Goal: Task Accomplishment & Management: Complete application form

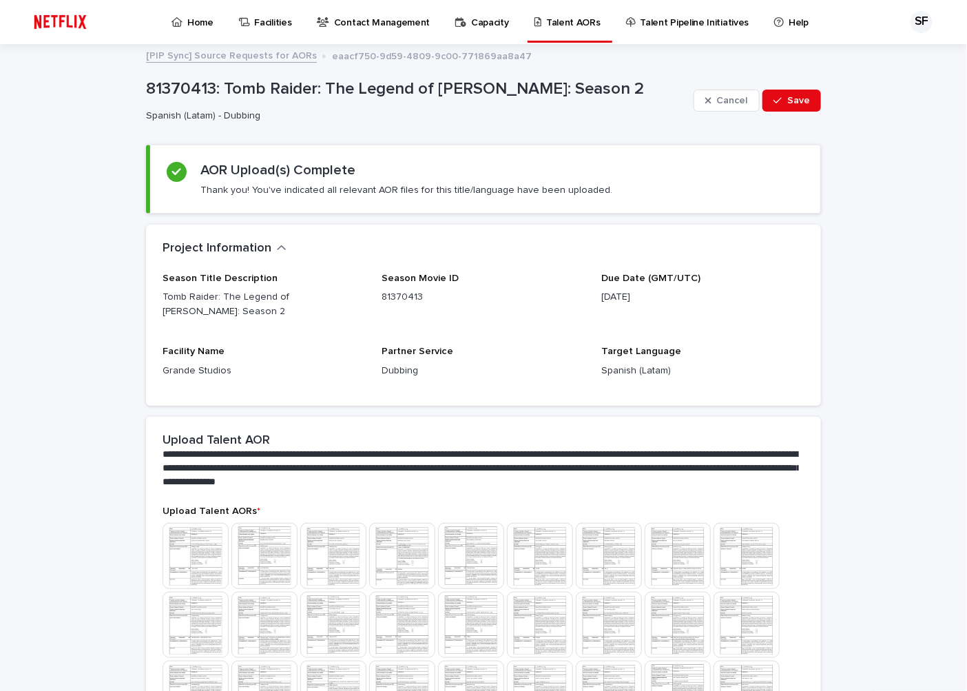
click at [202, 21] on p "Home" at bounding box center [200, 14] width 26 height 29
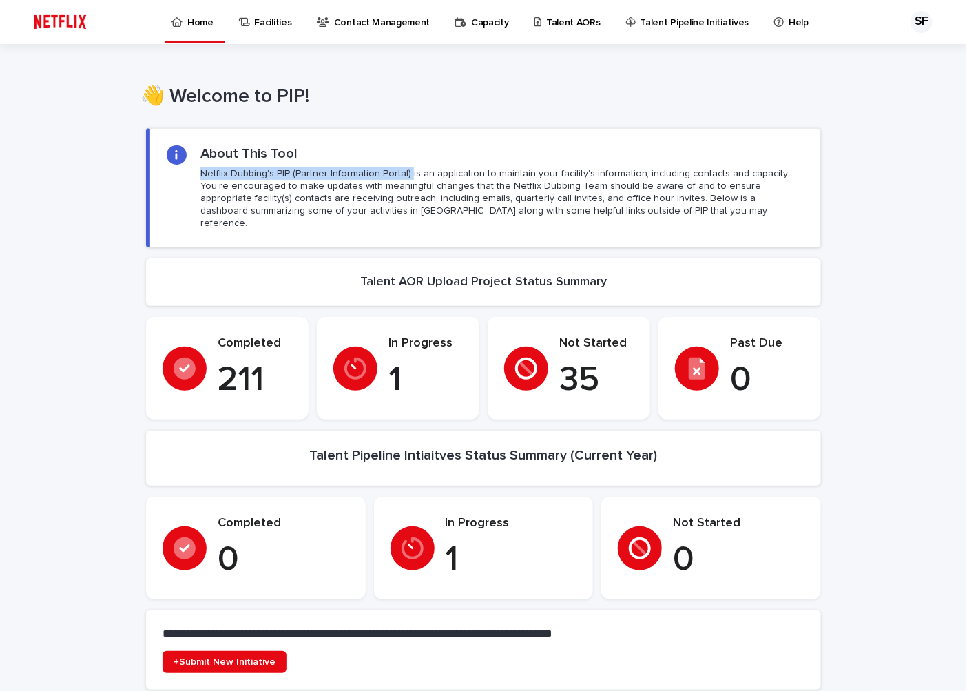
drag, startPoint x: 400, startPoint y: 171, endPoint x: 194, endPoint y: 167, distance: 205.3
click at [200, 167] on p "Netflix Dubbing's PIP (Partner Information Portal) is an application to maintai…" at bounding box center [501, 198] width 603 height 63
copy p "Netflix Dubbing's PIP (Partner Information Portal)"
click at [553, 30] on link "Talent AORs" at bounding box center [570, 21] width 74 height 43
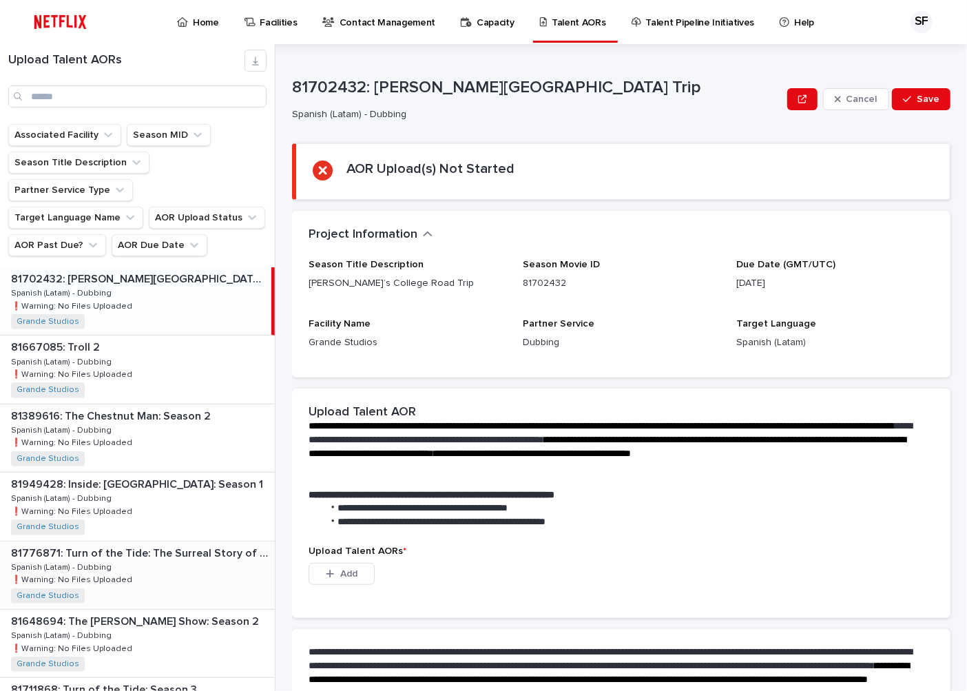
click at [170, 548] on div "81776871: Turn of the Tide: The Surreal Story of Rabo de Peixe 81776871: Turn o…" at bounding box center [137, 575] width 275 height 68
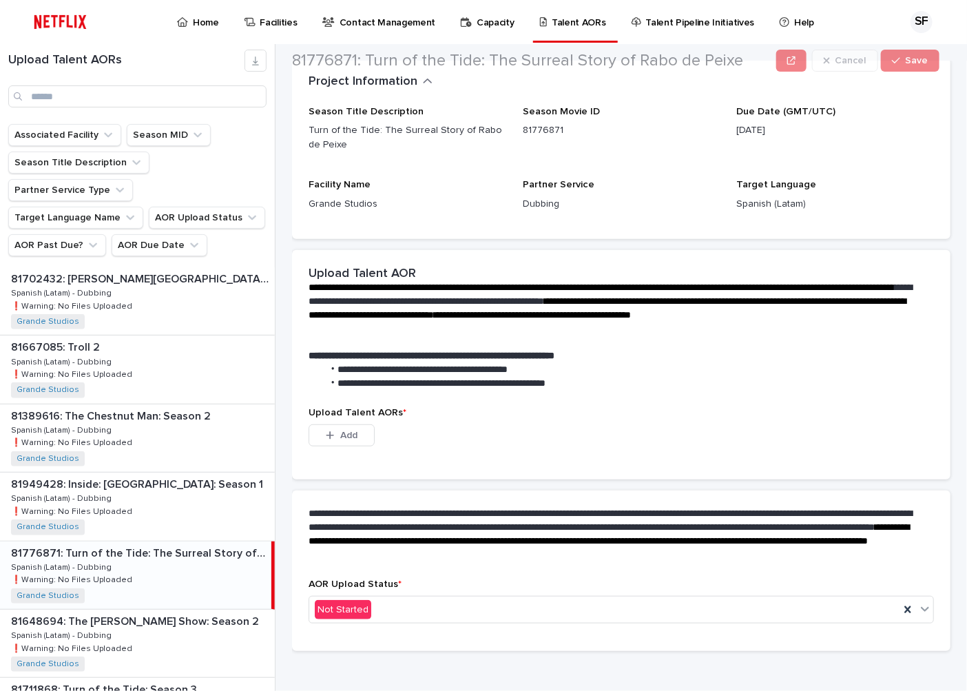
scroll to position [163, 0]
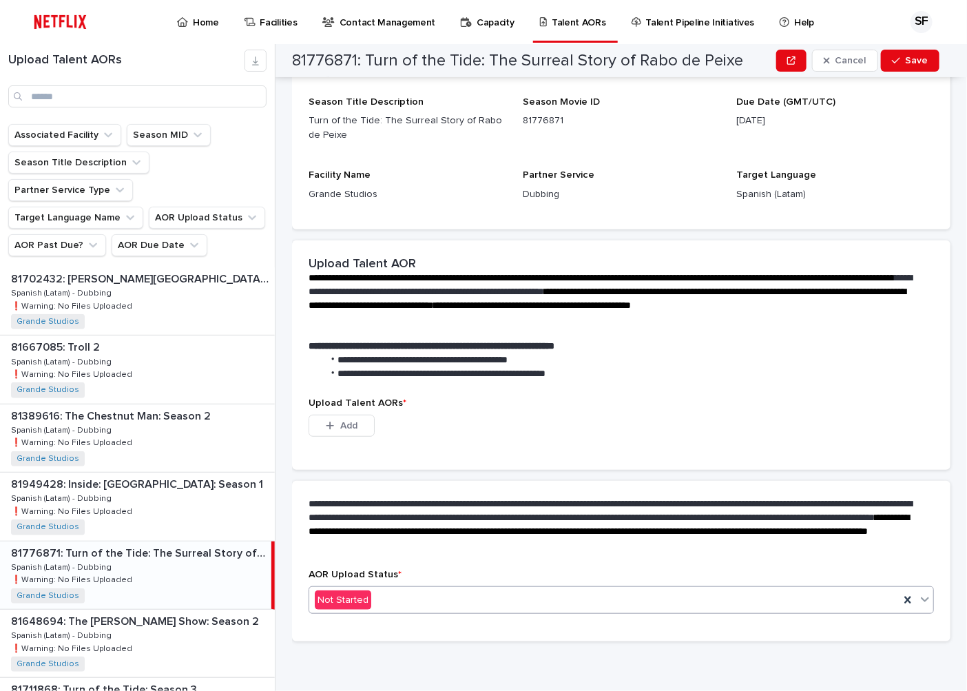
click at [436, 595] on div "Not Started" at bounding box center [604, 600] width 590 height 23
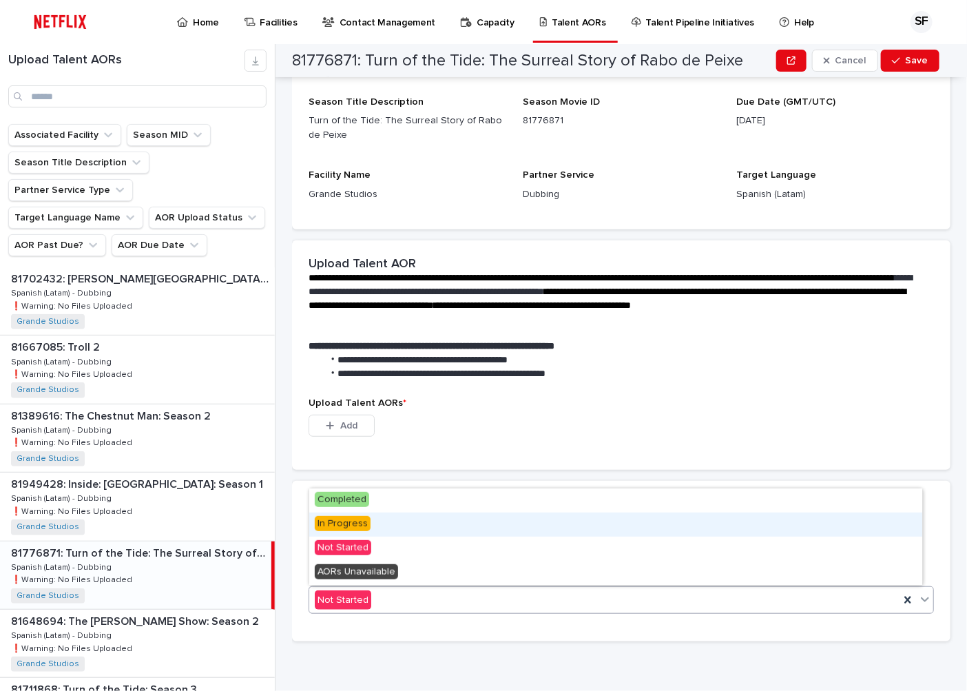
click at [372, 520] on div "In Progress" at bounding box center [615, 525] width 613 height 24
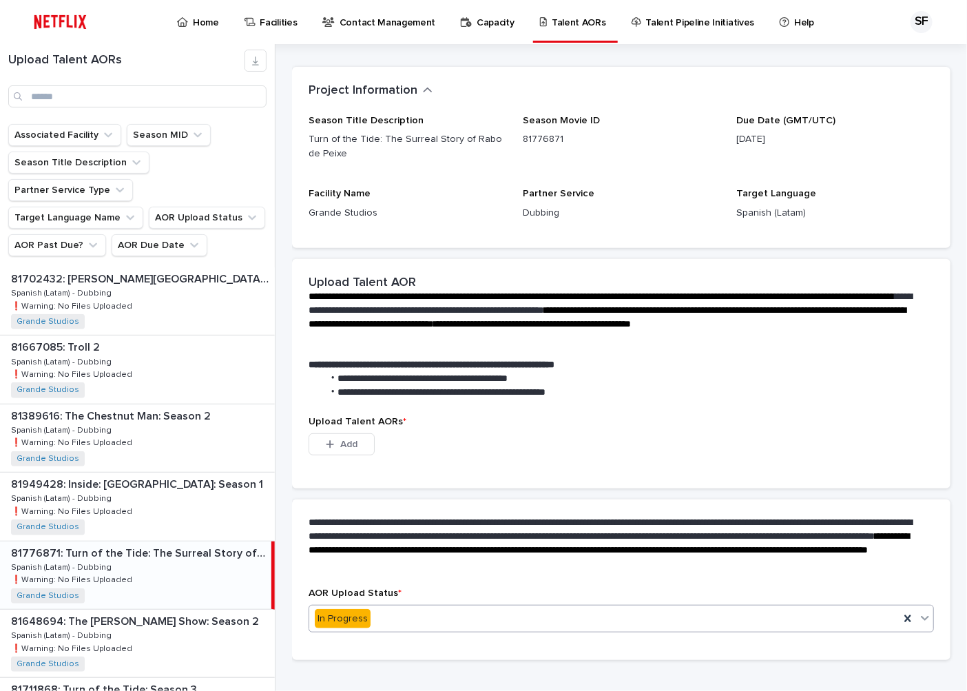
scroll to position [94, 0]
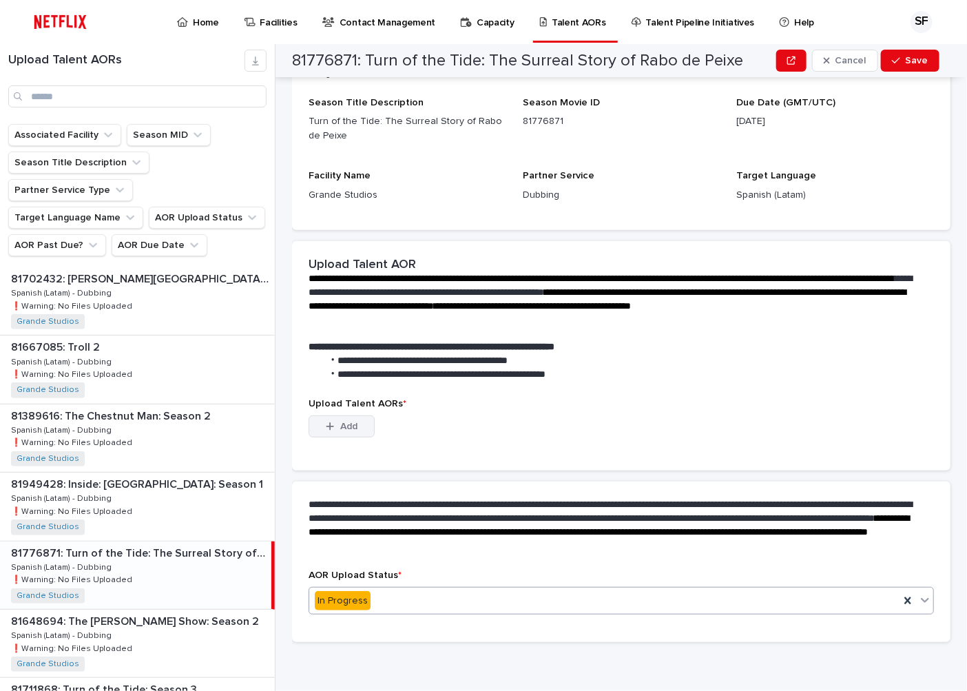
click at [343, 426] on span "Add" at bounding box center [348, 427] width 17 height 10
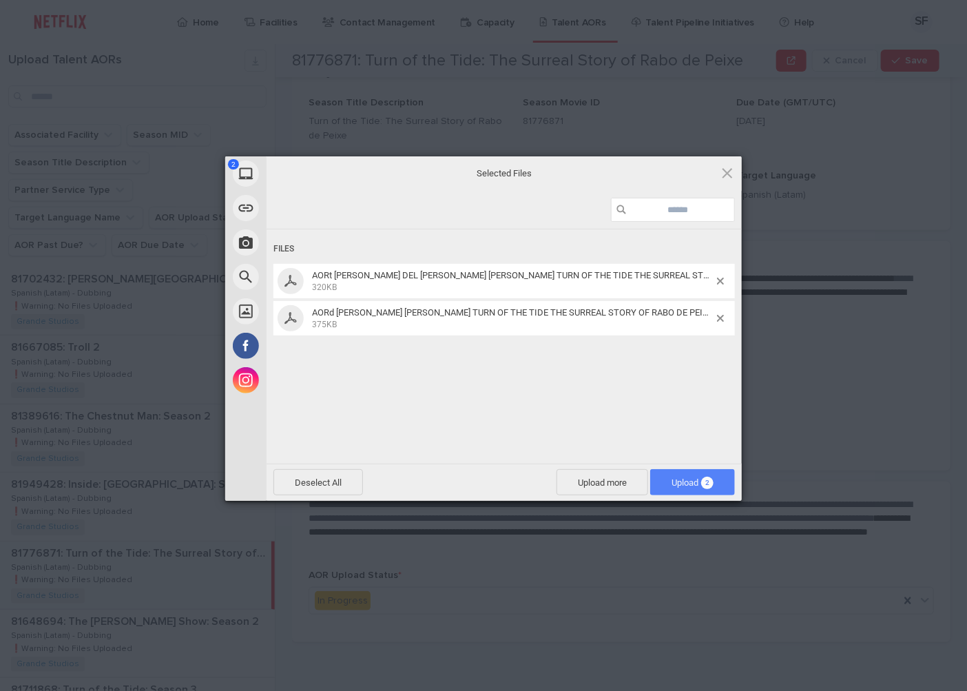
click at [696, 485] on span "Upload 2" at bounding box center [692, 482] width 85 height 26
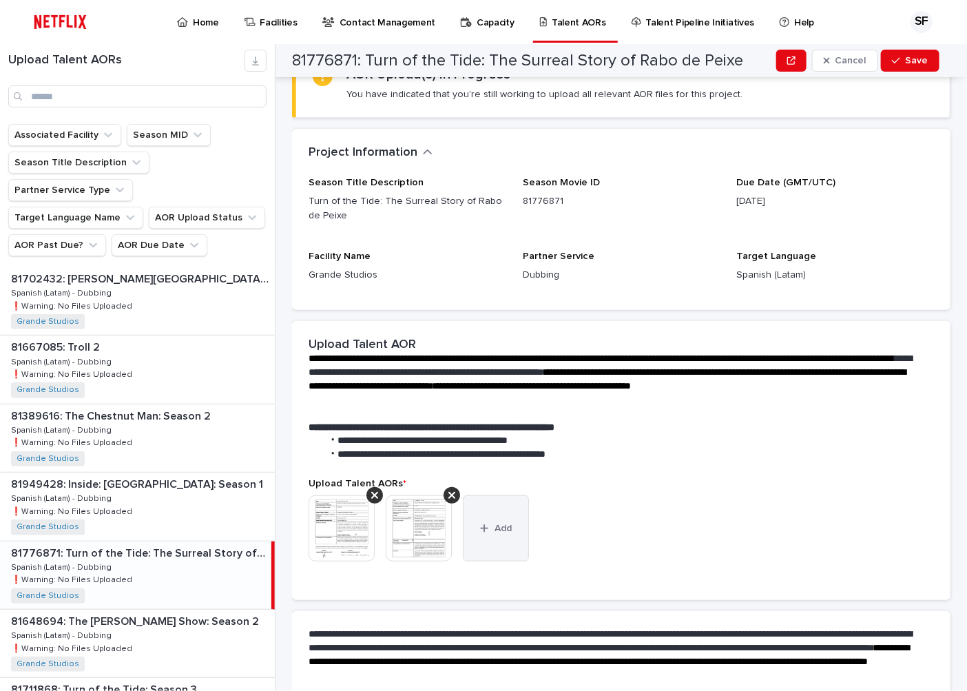
click at [519, 546] on button "Add" at bounding box center [496, 528] width 66 height 66
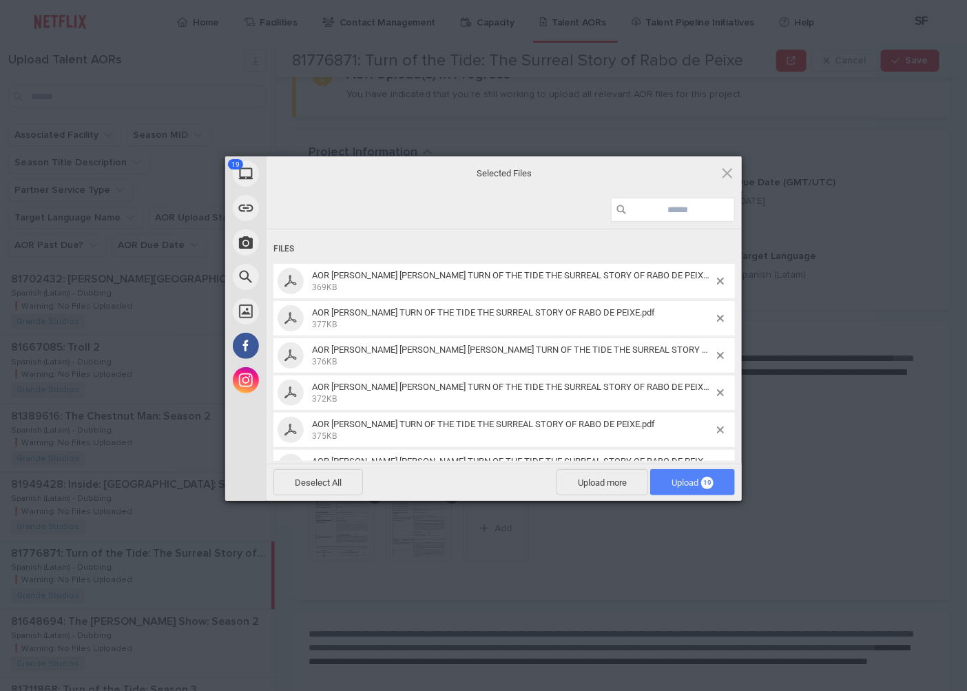
click at [694, 472] on span "Upload 19" at bounding box center [692, 482] width 85 height 26
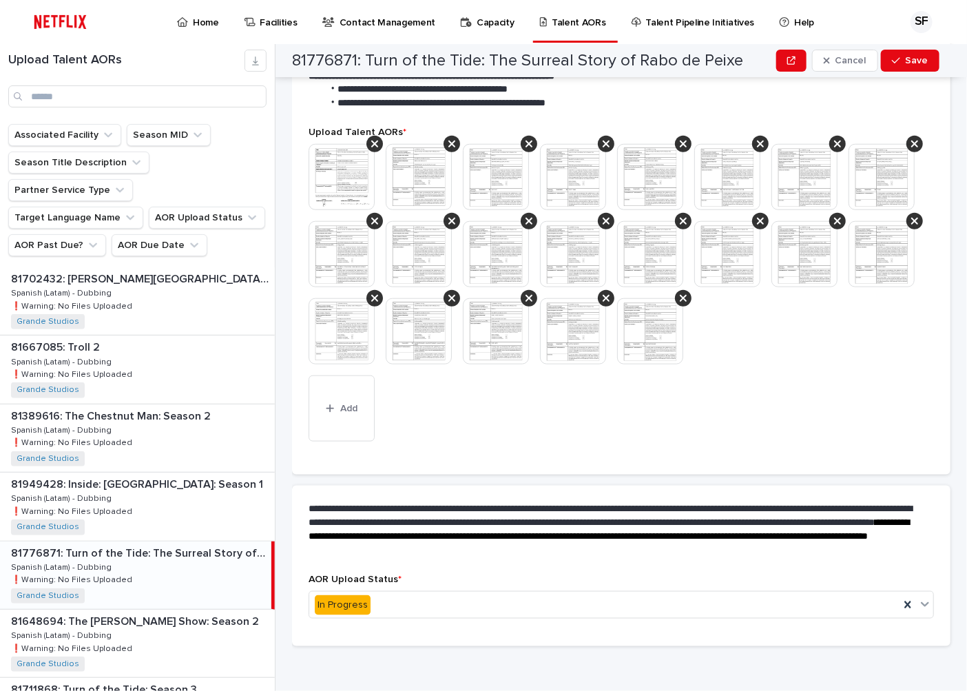
scroll to position [451, 0]
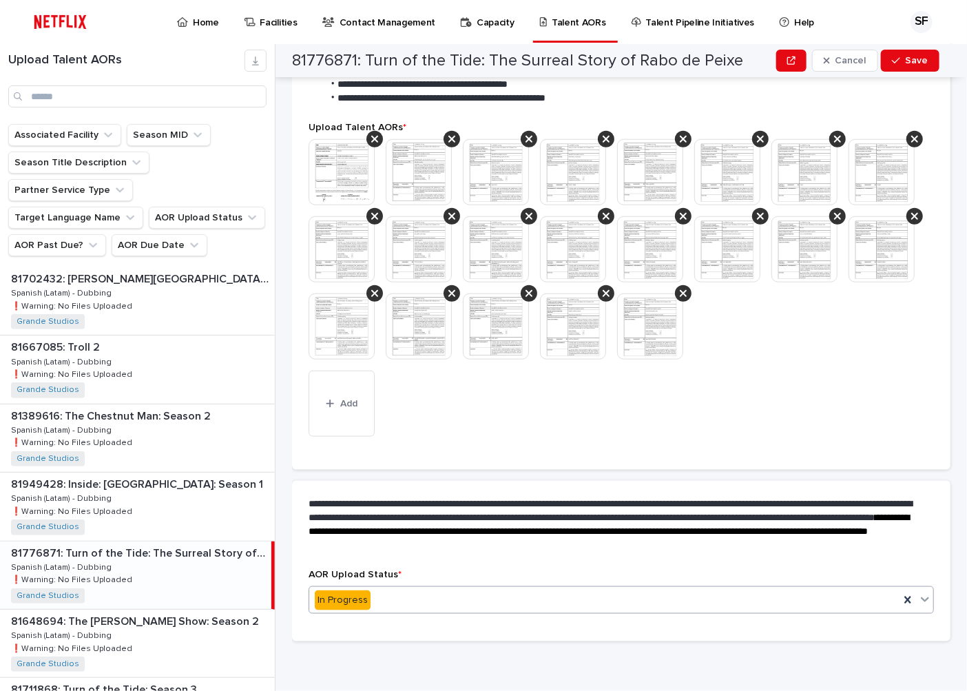
click at [440, 593] on div "In Progress" at bounding box center [604, 600] width 590 height 23
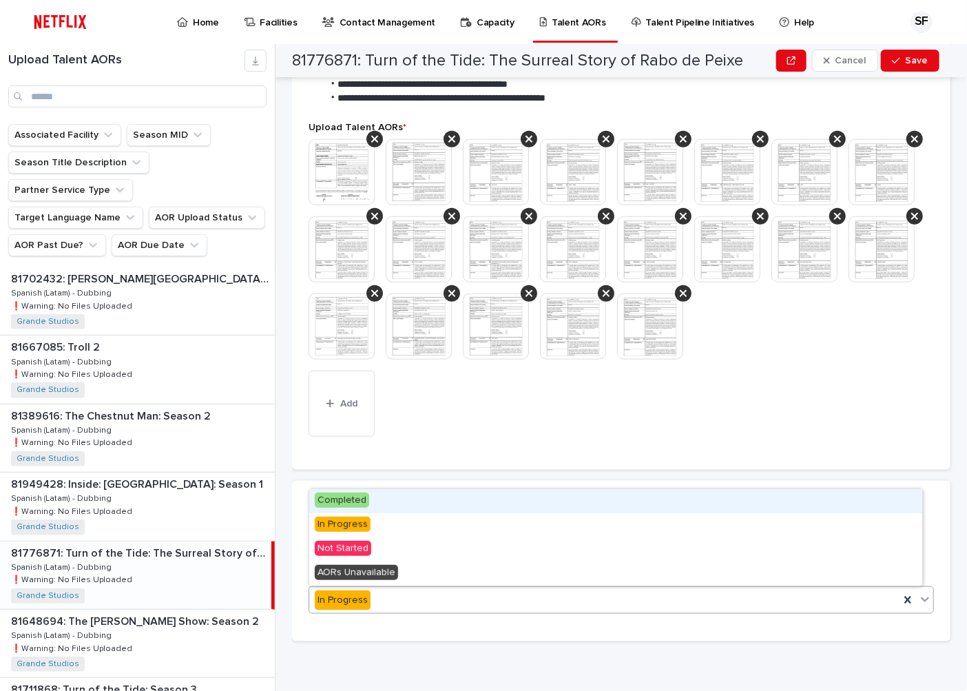
click at [386, 508] on div "Completed" at bounding box center [615, 501] width 613 height 24
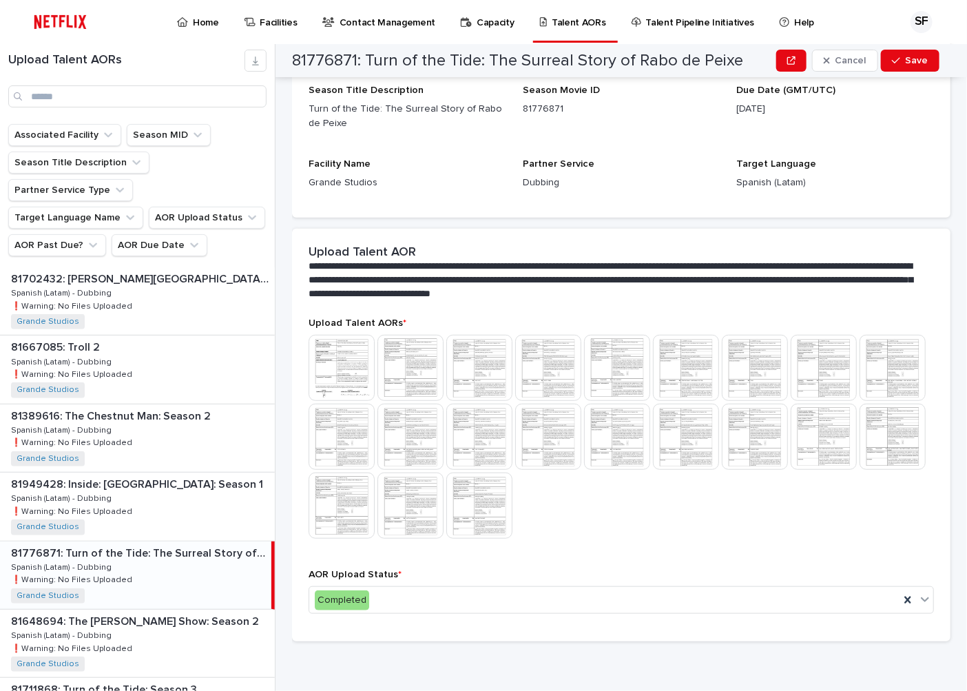
scroll to position [0, 0]
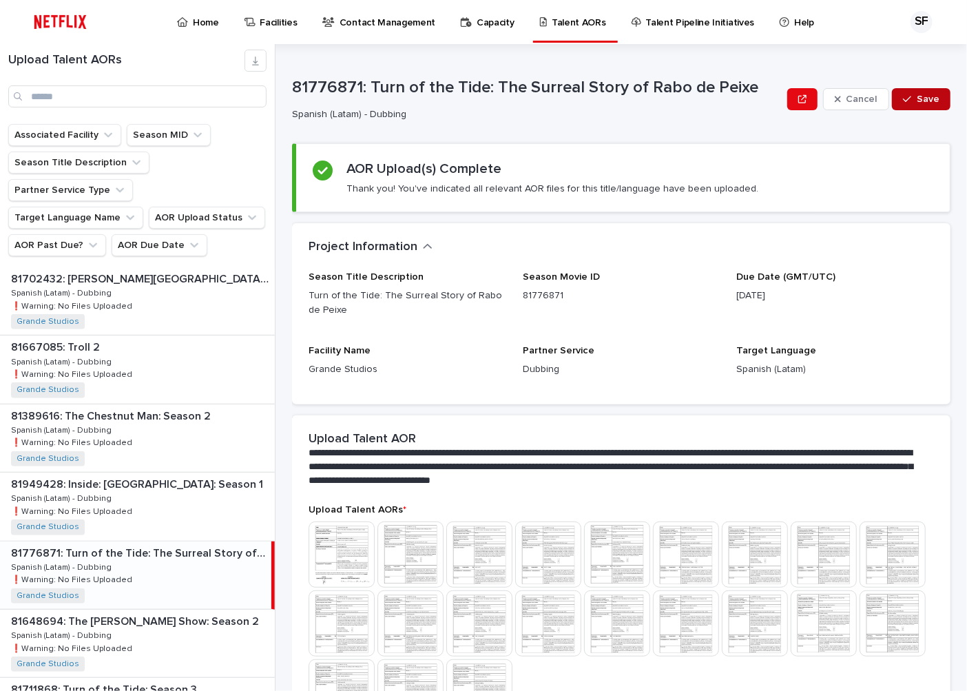
click at [904, 102] on div "button" at bounding box center [910, 99] width 14 height 10
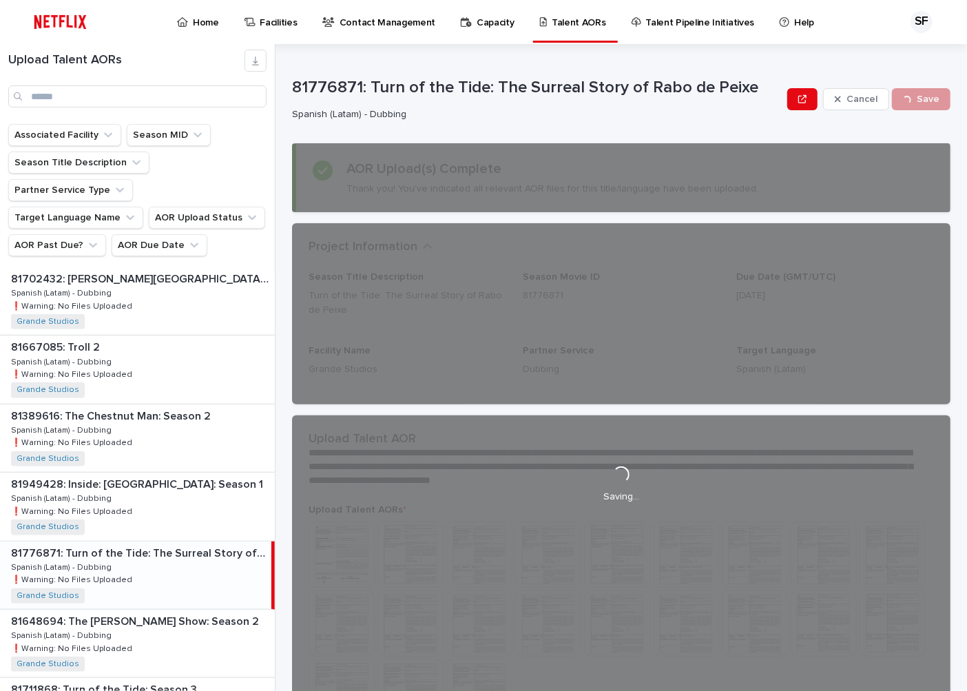
click at [568, 87] on p "81776871: Turn of the Tide: The Surreal Story of Rabo de Peixe" at bounding box center [537, 88] width 490 height 20
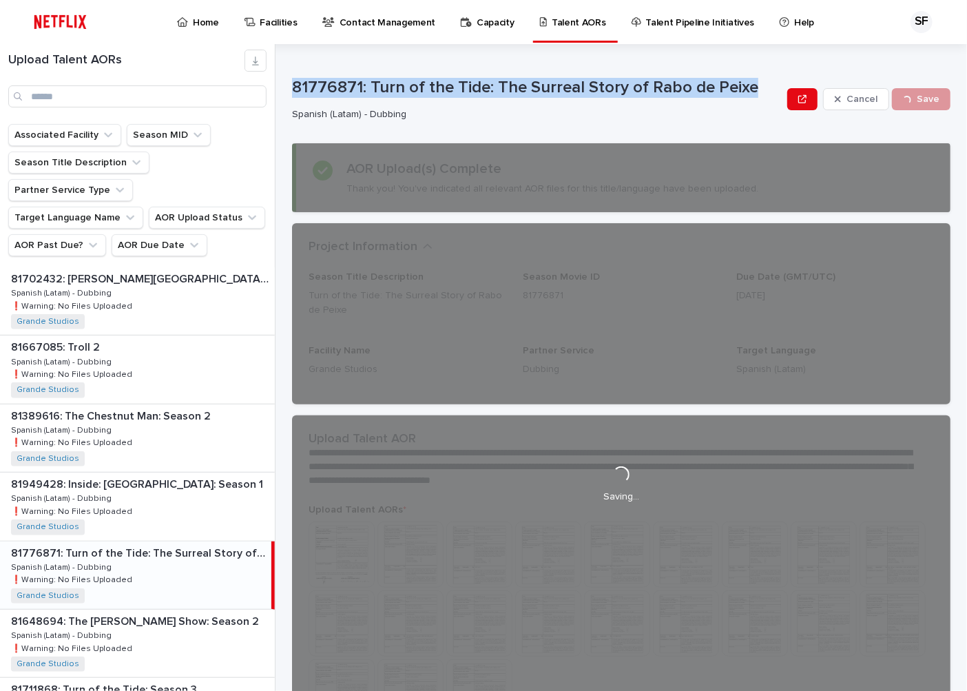
drag, startPoint x: 745, startPoint y: 85, endPoint x: 291, endPoint y: 79, distance: 454.7
click at [291, 79] on div "Upload Talent AORs Associated Facility Season MID Season Title Description Part…" at bounding box center [483, 367] width 967 height 647
copy p "81776871: Turn of the Tide: The Surreal Story of Rabo de Peixe"
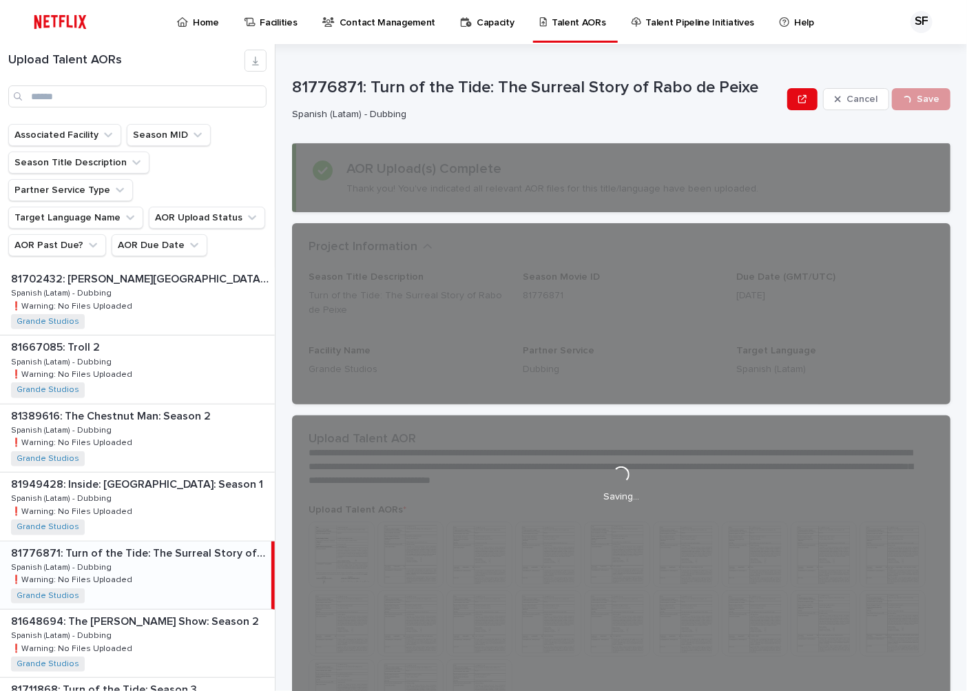
click at [493, 127] on div "**********" at bounding box center [621, 483] width 659 height 712
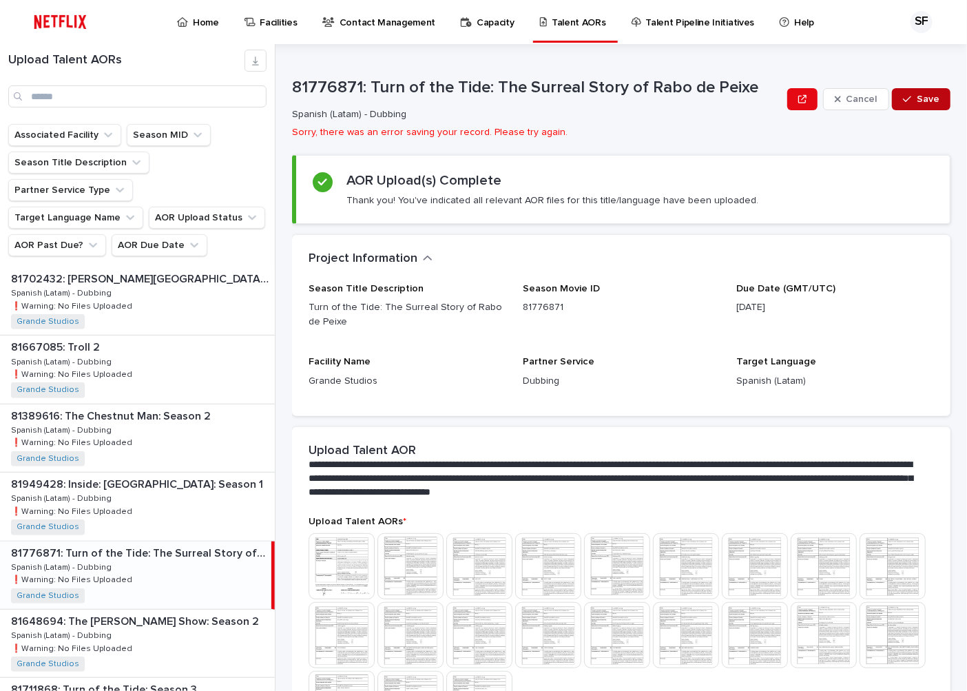
click at [918, 100] on span "Save" at bounding box center [928, 99] width 23 height 10
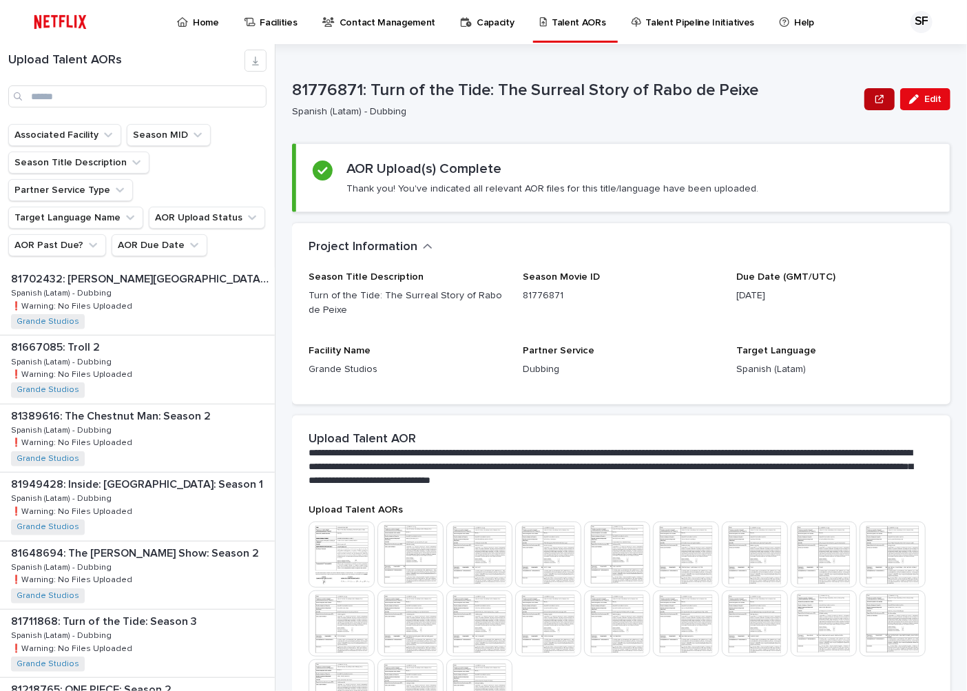
click at [868, 105] on button "button" at bounding box center [880, 99] width 30 height 22
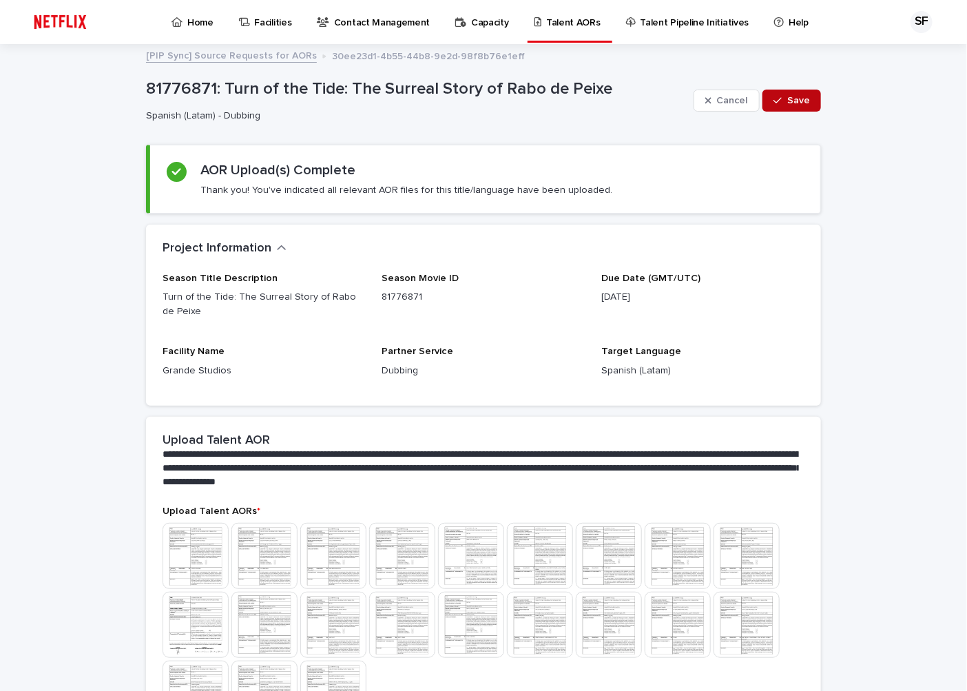
click at [787, 98] on span "Save" at bounding box center [798, 101] width 23 height 10
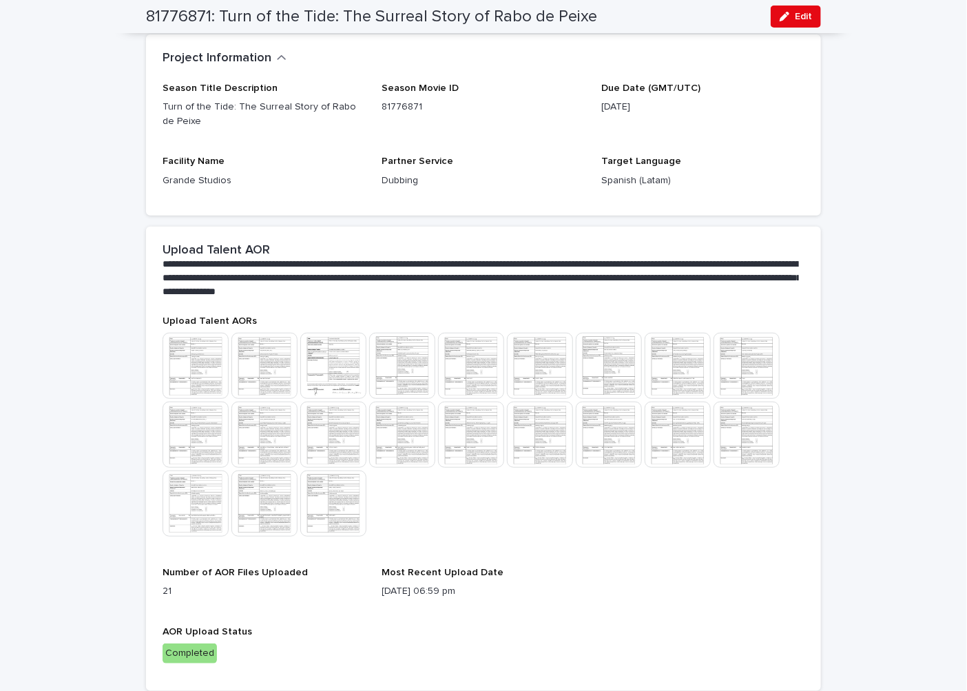
scroll to position [188, 0]
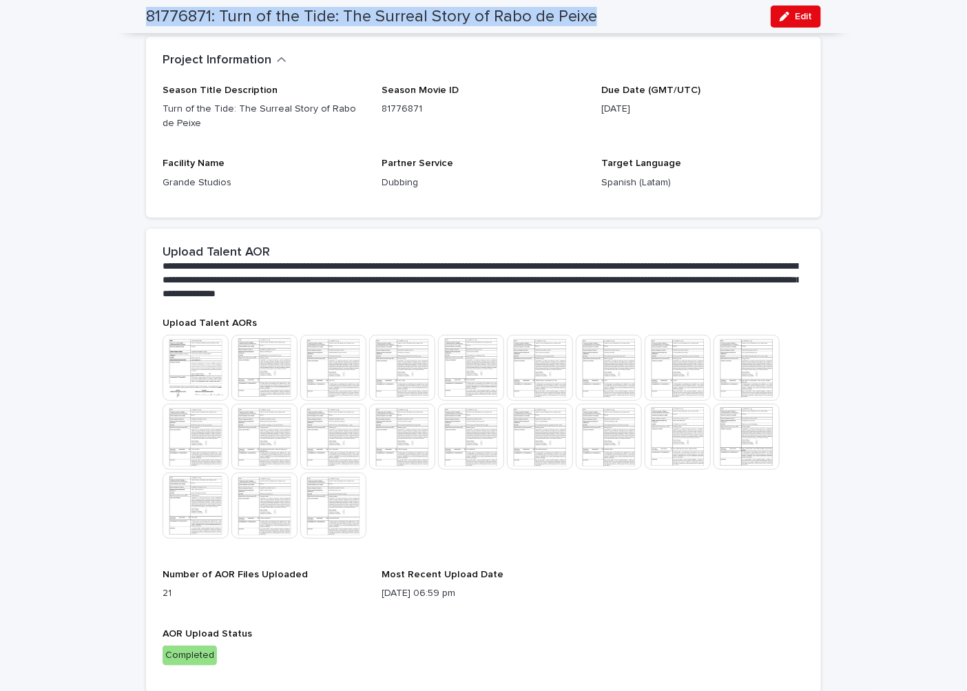
drag, startPoint x: 621, startPoint y: 15, endPoint x: 146, endPoint y: 14, distance: 474.7
click at [138, 12] on div "81776871: Turn of the Tide: The Surreal Story of Rabo de Peixe Edit" at bounding box center [483, 16] width 741 height 33
copy h2 "81776871: Turn of the Tide: The Surreal Story of Rabo de Peixe"
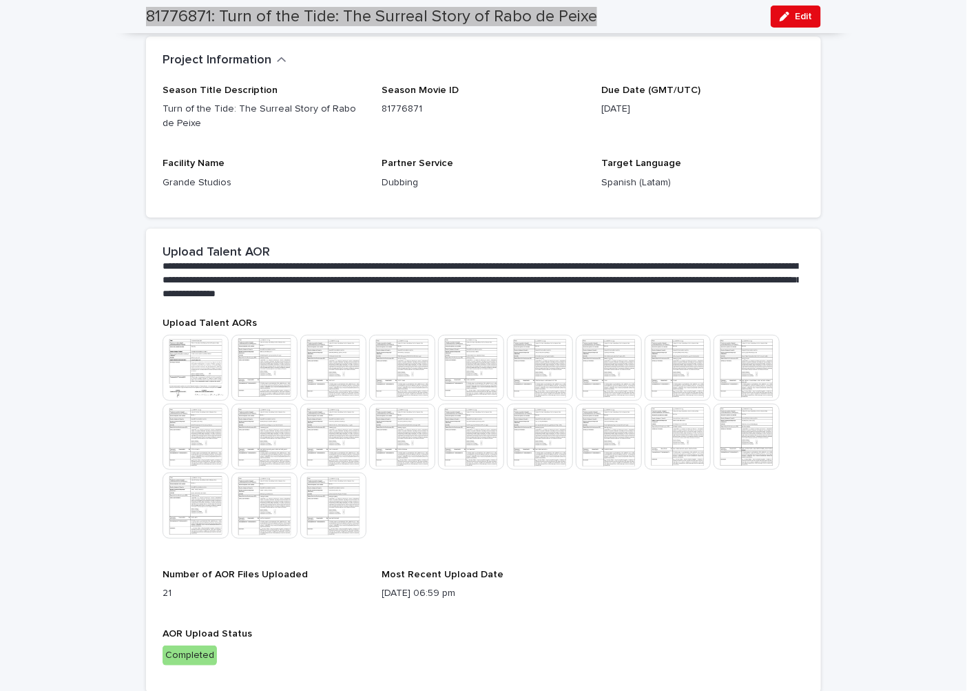
scroll to position [0, 0]
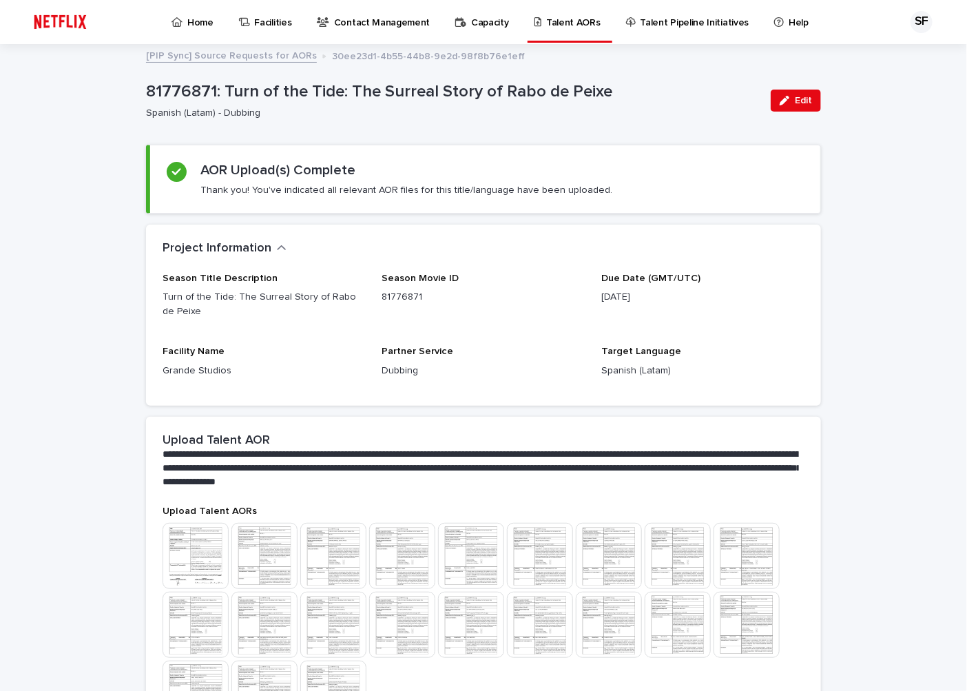
click at [180, 18] on icon at bounding box center [177, 22] width 11 height 10
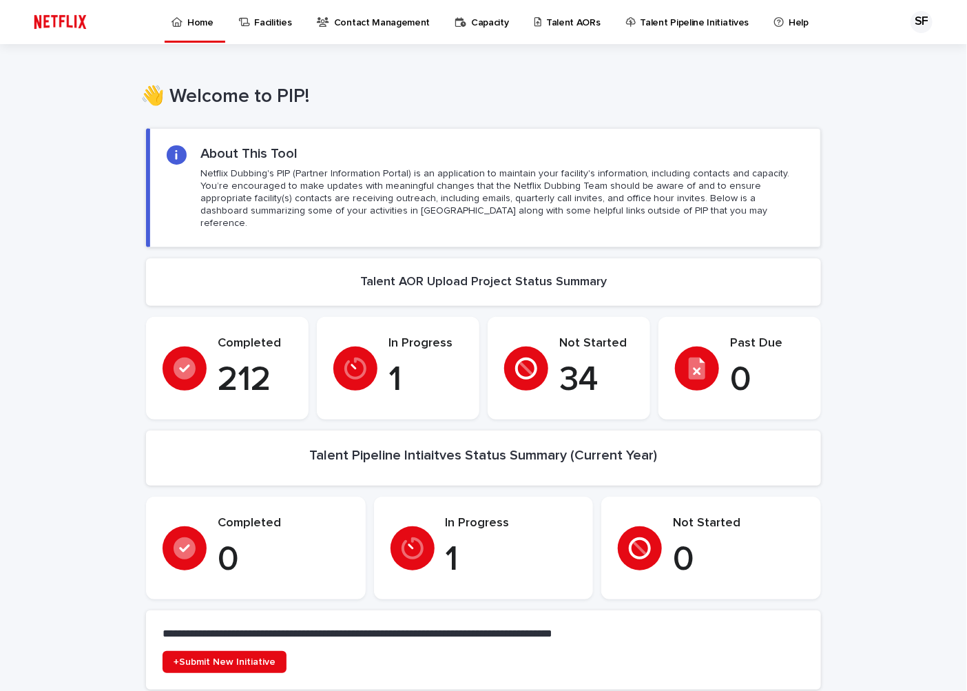
click at [566, 28] on p "Talent AORs" at bounding box center [573, 14] width 54 height 29
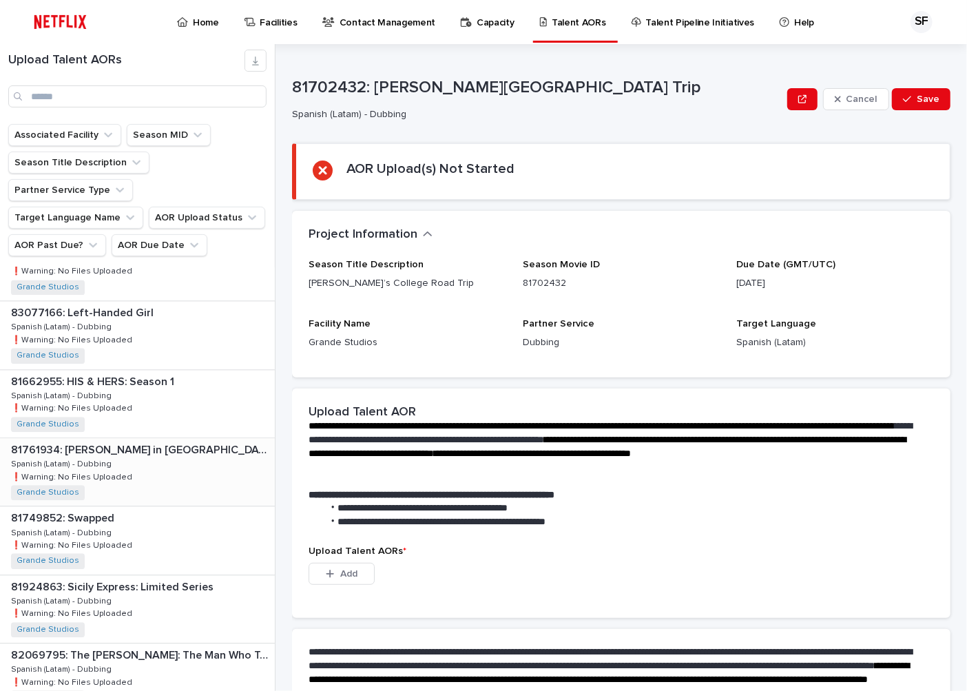
scroll to position [1301, 0]
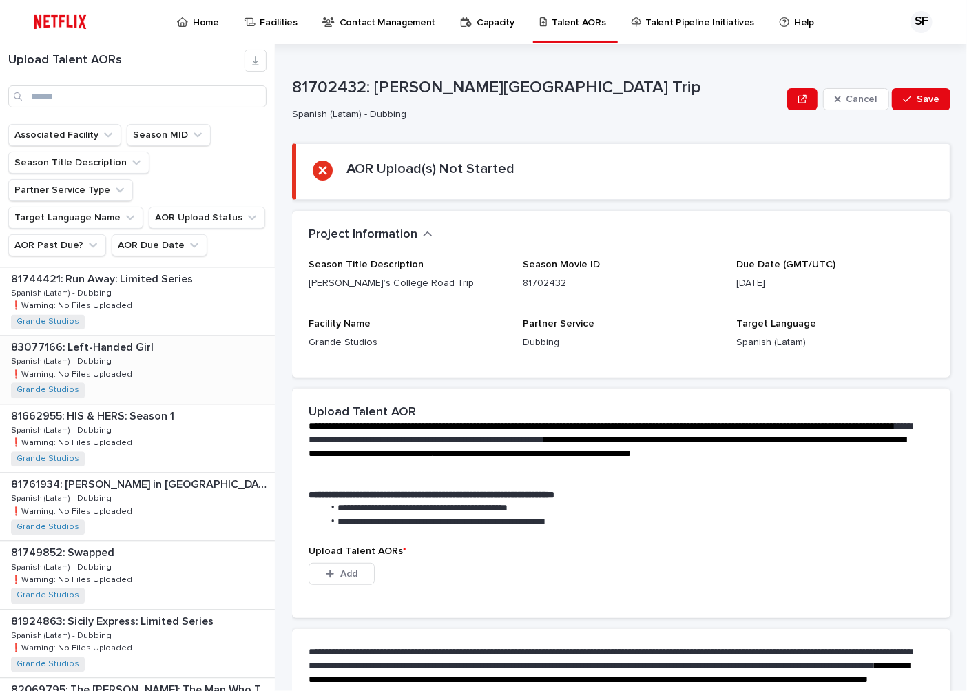
click at [150, 345] on div "83077166: Left-Handed Girl 83077166: Left-Handed Girl Spanish (Latam) - Dubbing…" at bounding box center [137, 370] width 275 height 68
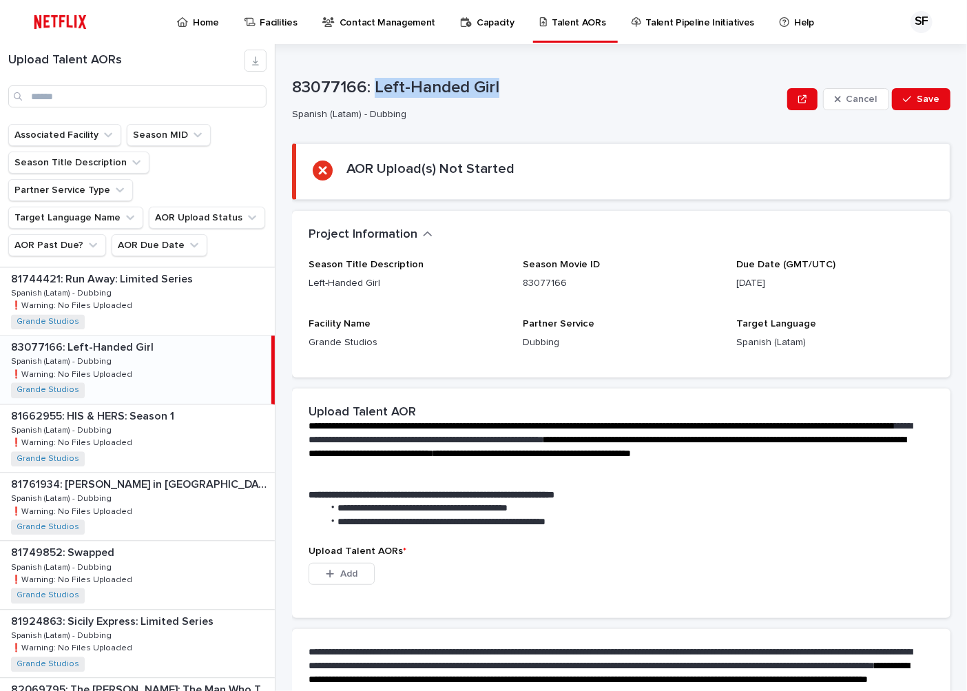
drag, startPoint x: 506, startPoint y: 83, endPoint x: 372, endPoint y: 87, distance: 134.4
click at [372, 87] on p "83077166: Left-Handed Girl" at bounding box center [537, 88] width 490 height 20
click at [567, 76] on div "83077166: Left-Handed Girl" at bounding box center [537, 86] width 490 height 23
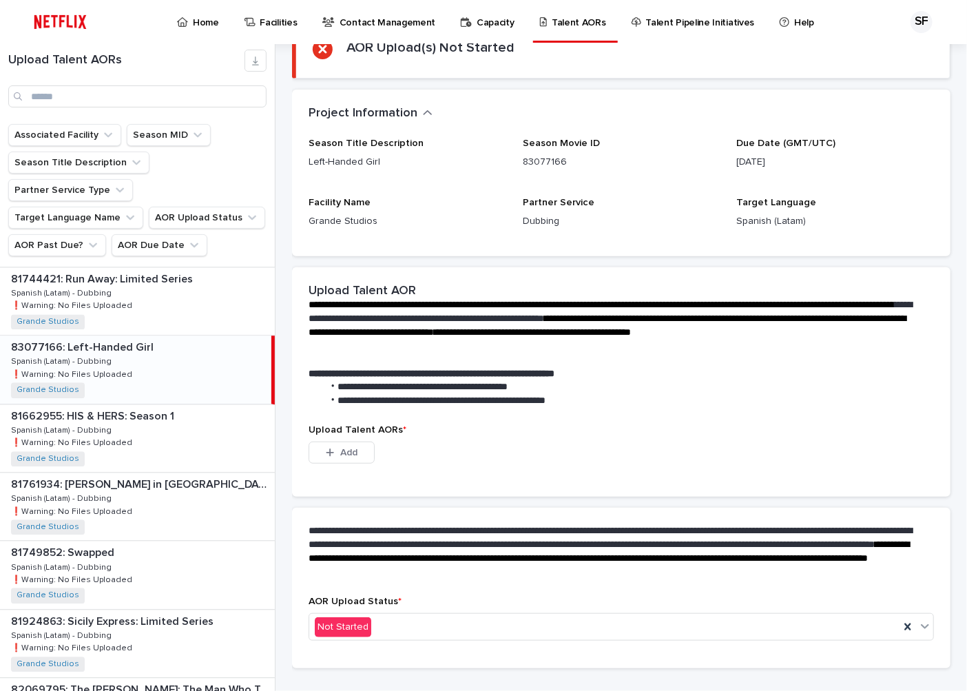
scroll to position [148, 0]
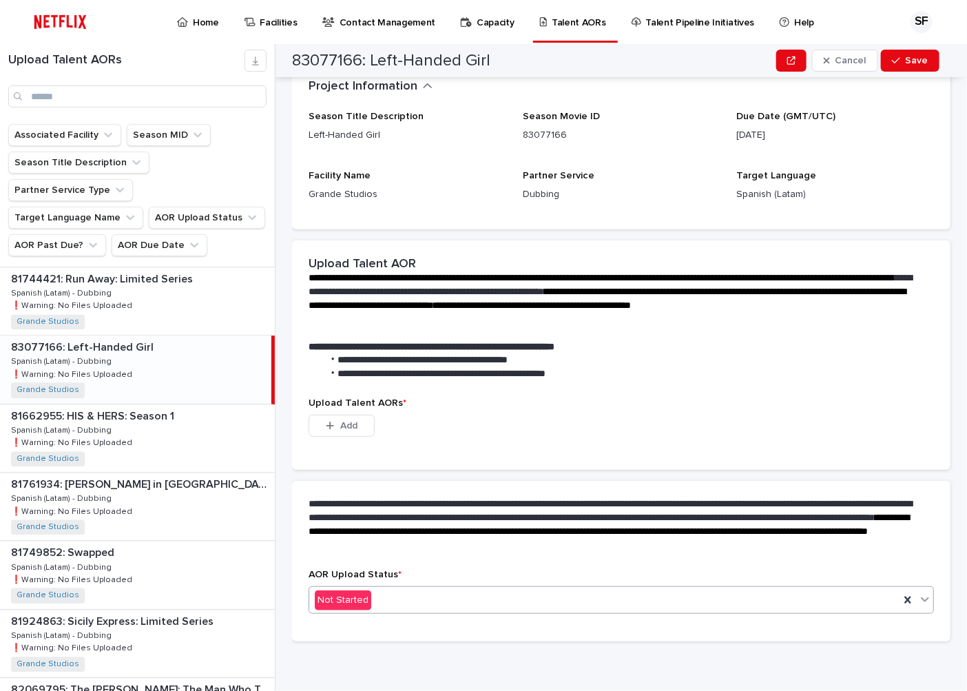
click at [430, 592] on div "Not Started" at bounding box center [604, 600] width 590 height 23
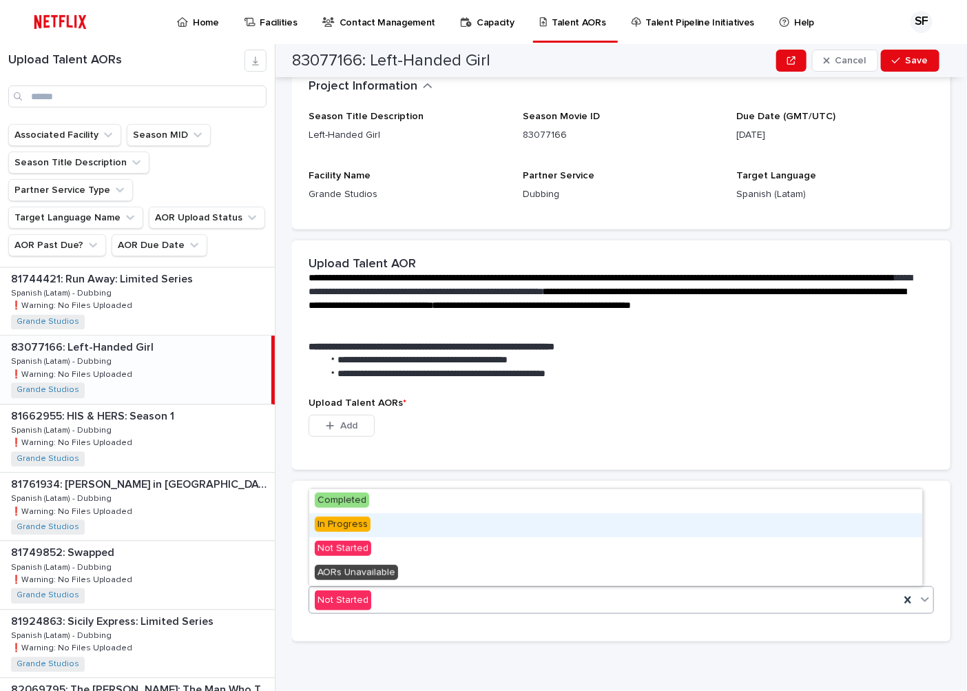
click at [398, 535] on div "In Progress" at bounding box center [615, 525] width 613 height 24
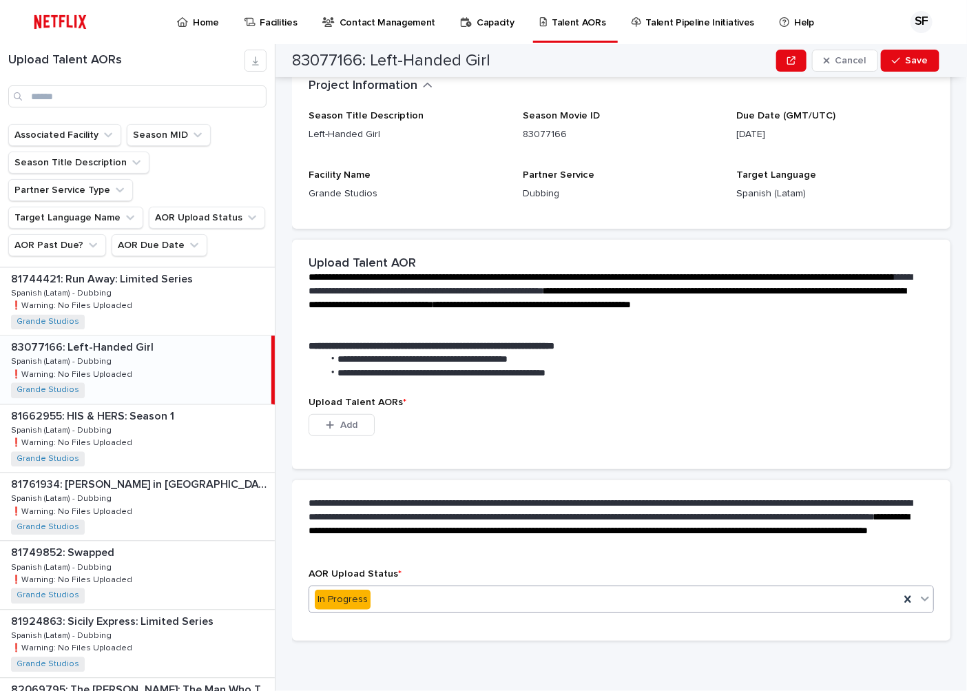
scroll to position [81, 0]
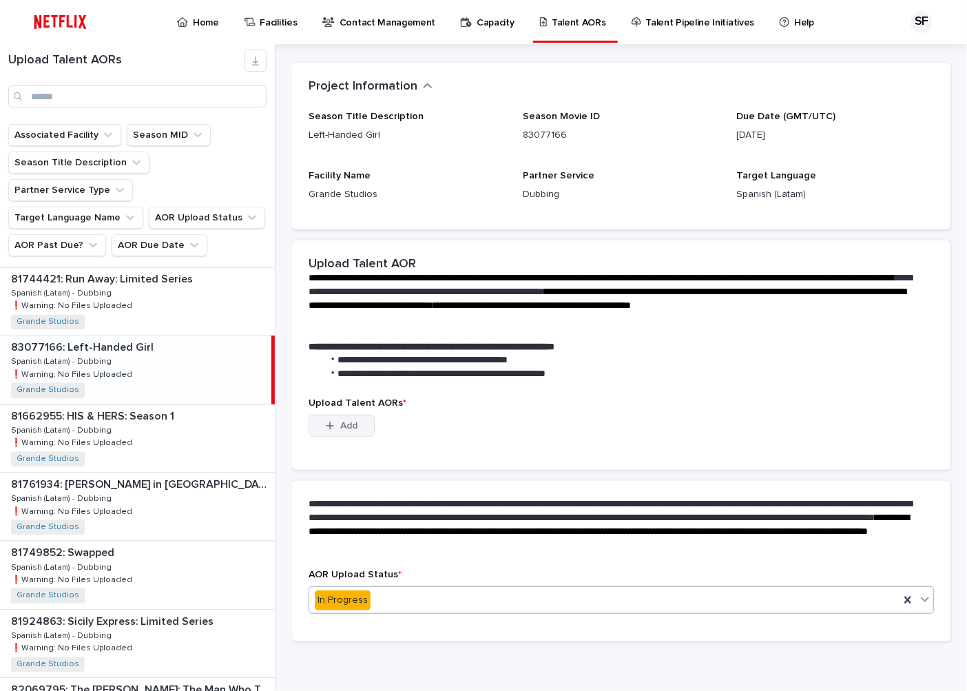
click at [336, 422] on div "button" at bounding box center [333, 426] width 14 height 10
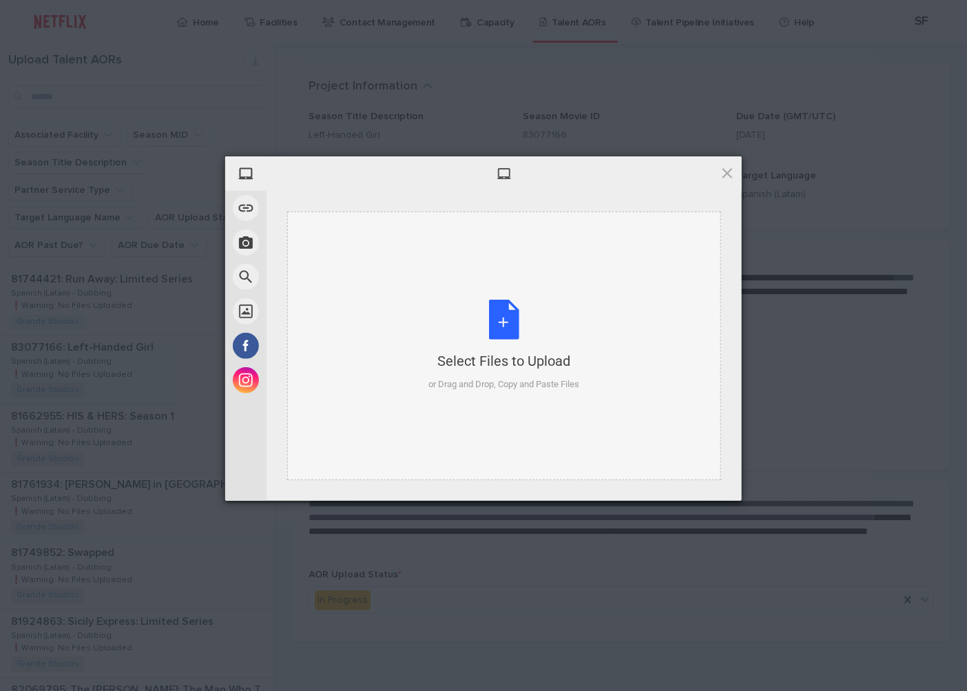
click at [512, 307] on div "Select Files to Upload or Drag and Drop, Copy and Paste Files" at bounding box center [504, 346] width 151 height 92
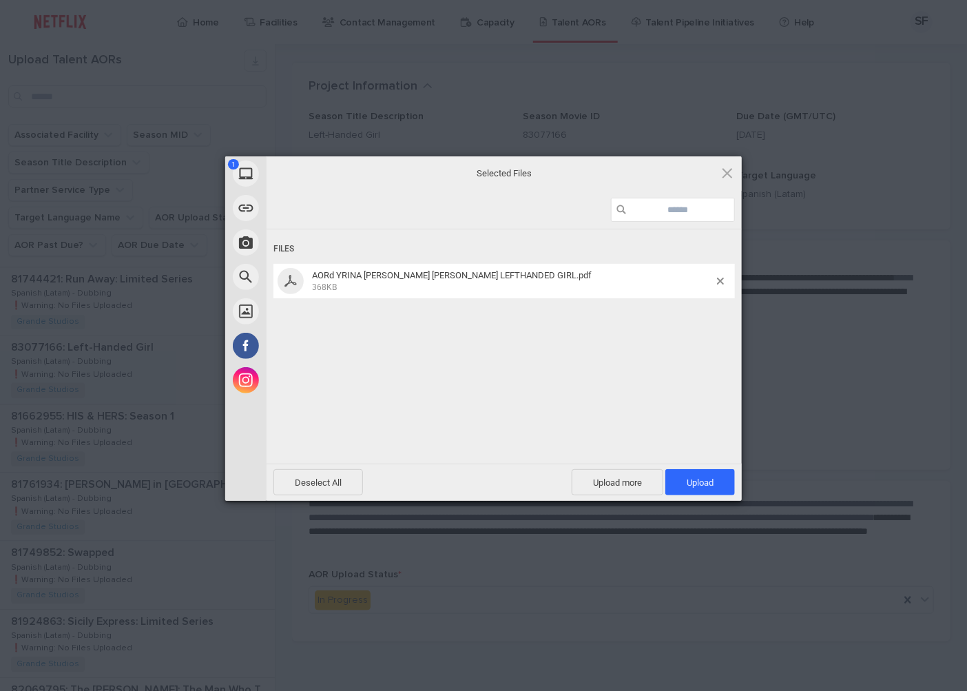
click at [508, 317] on div "Files AORd YRINA [PERSON_NAME] [PERSON_NAME] LEFTHANDED GIRL.pdf 368KB" at bounding box center [504, 344] width 475 height 231
click at [721, 279] on span at bounding box center [720, 281] width 7 height 7
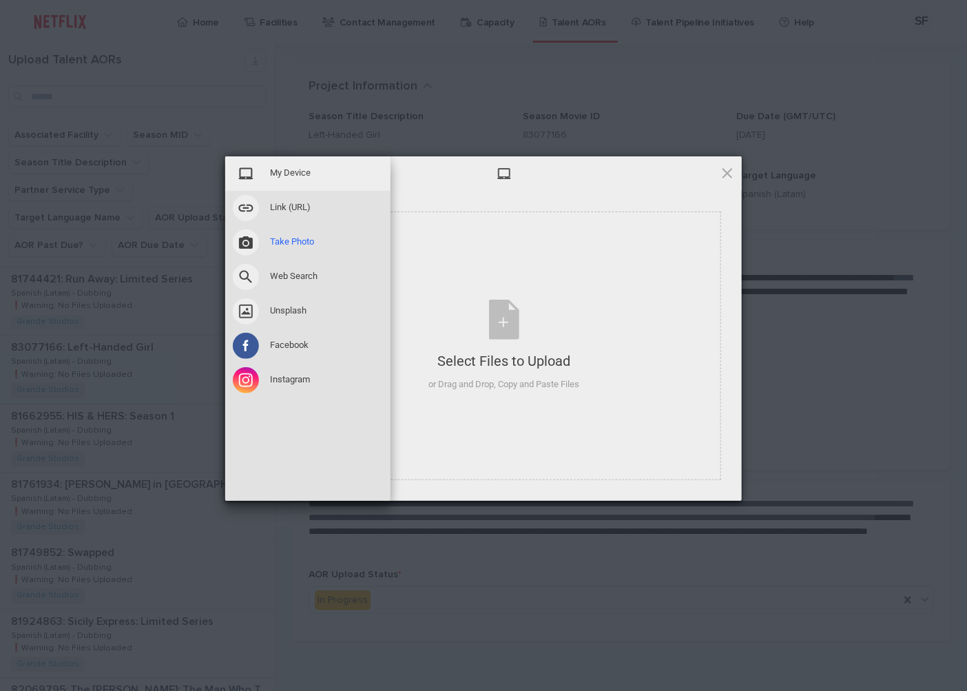
drag, startPoint x: 340, startPoint y: 230, endPoint x: 265, endPoint y: 230, distance: 75.8
click at [265, 230] on div "Take Photo" at bounding box center [307, 242] width 165 height 34
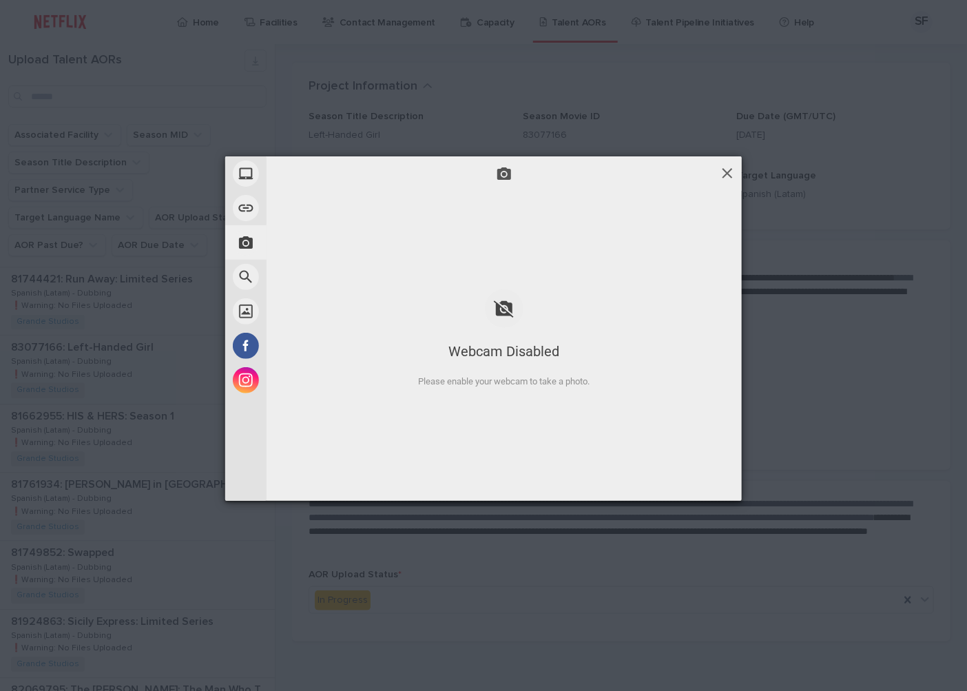
click at [729, 167] on span at bounding box center [727, 172] width 15 height 15
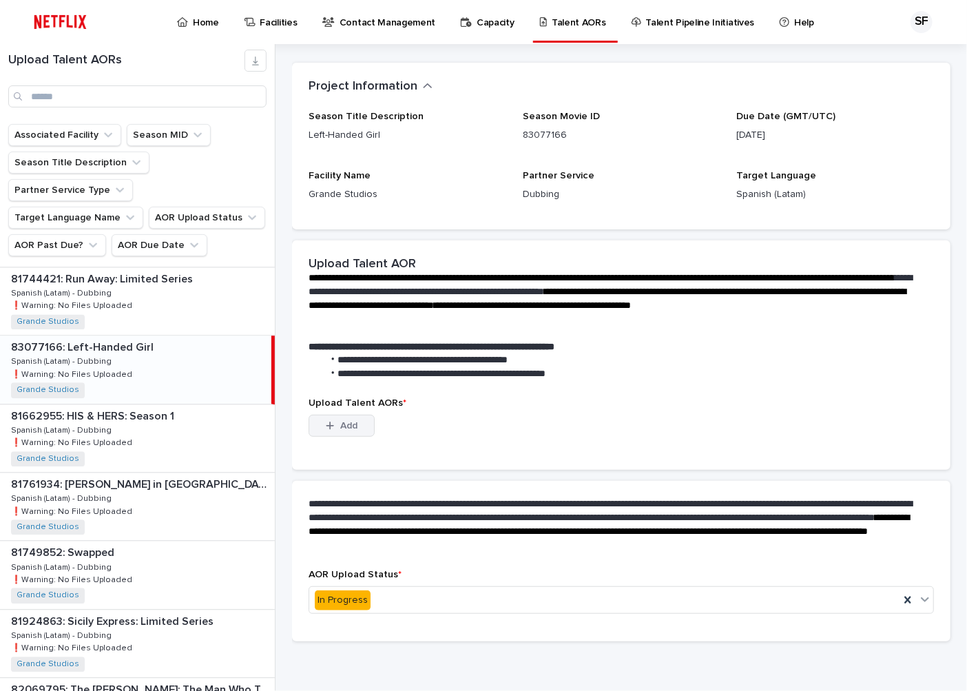
click at [336, 416] on button "Add" at bounding box center [342, 426] width 66 height 22
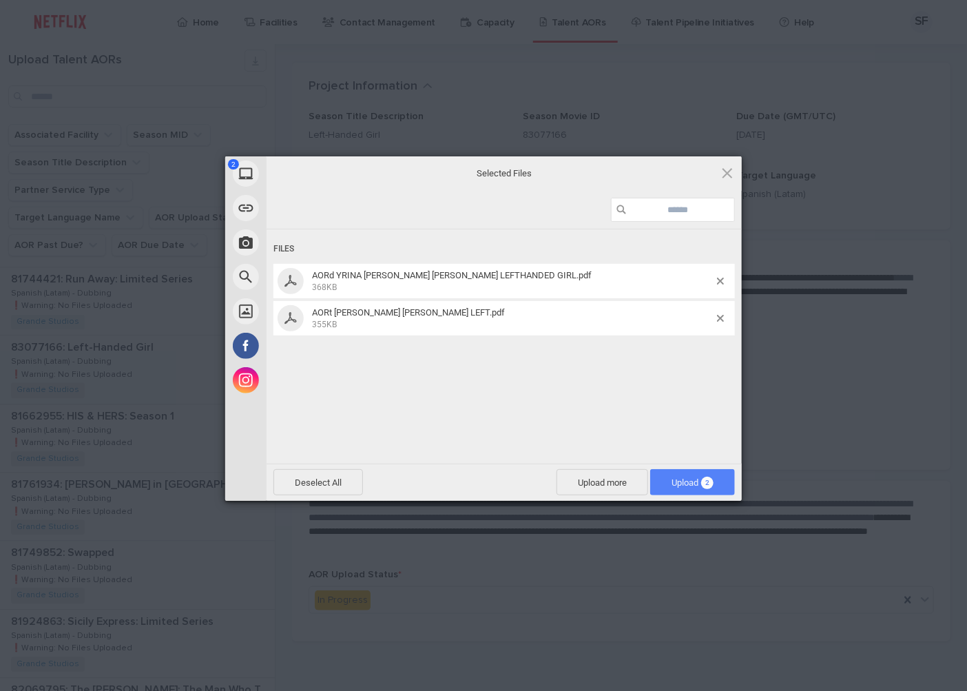
click at [696, 484] on span "Upload 2" at bounding box center [693, 482] width 42 height 10
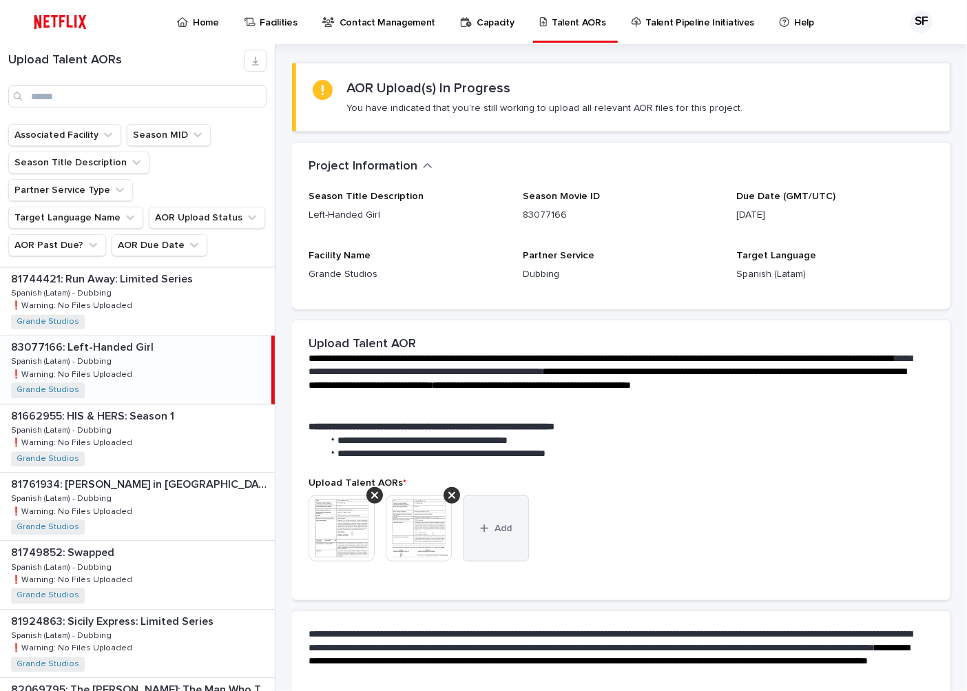
click at [492, 548] on button "Add" at bounding box center [496, 528] width 66 height 66
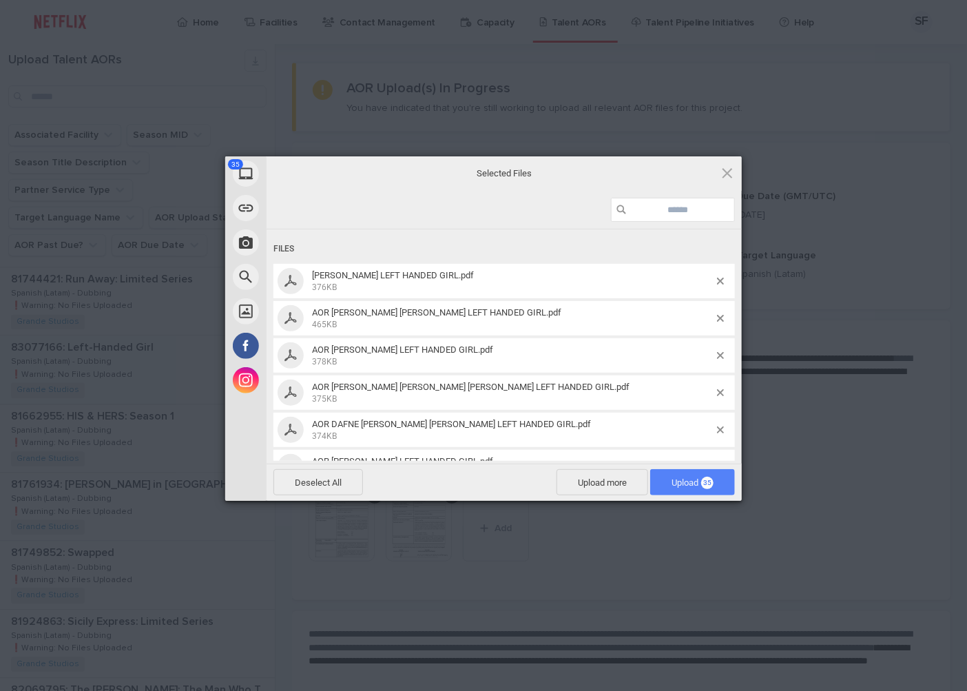
click at [668, 473] on span "Upload 35" at bounding box center [692, 482] width 85 height 26
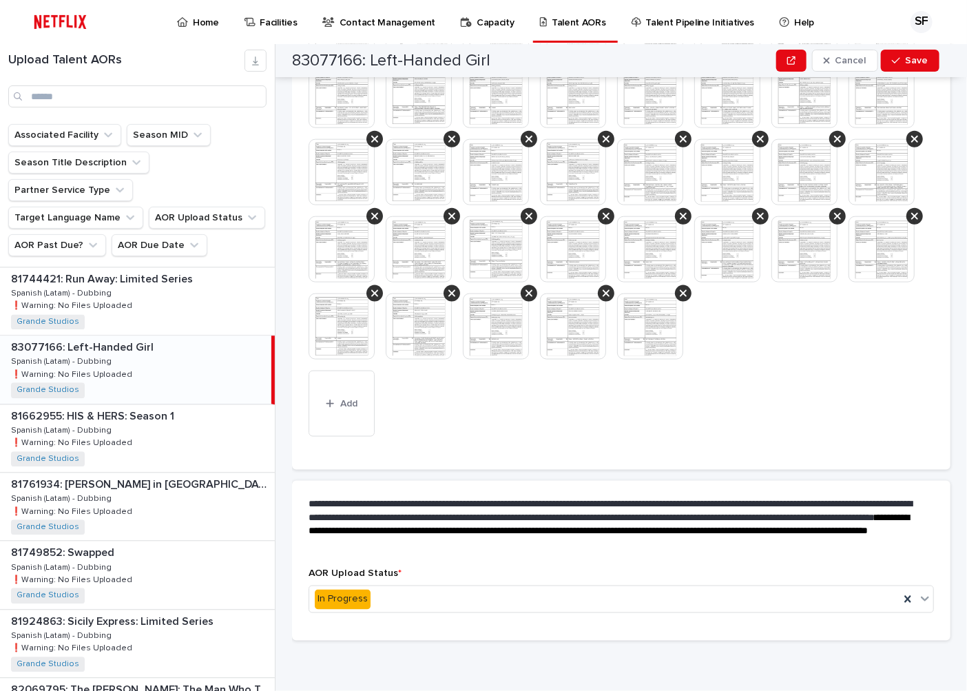
scroll to position [667, 0]
click at [388, 597] on div "In Progress" at bounding box center [604, 599] width 590 height 23
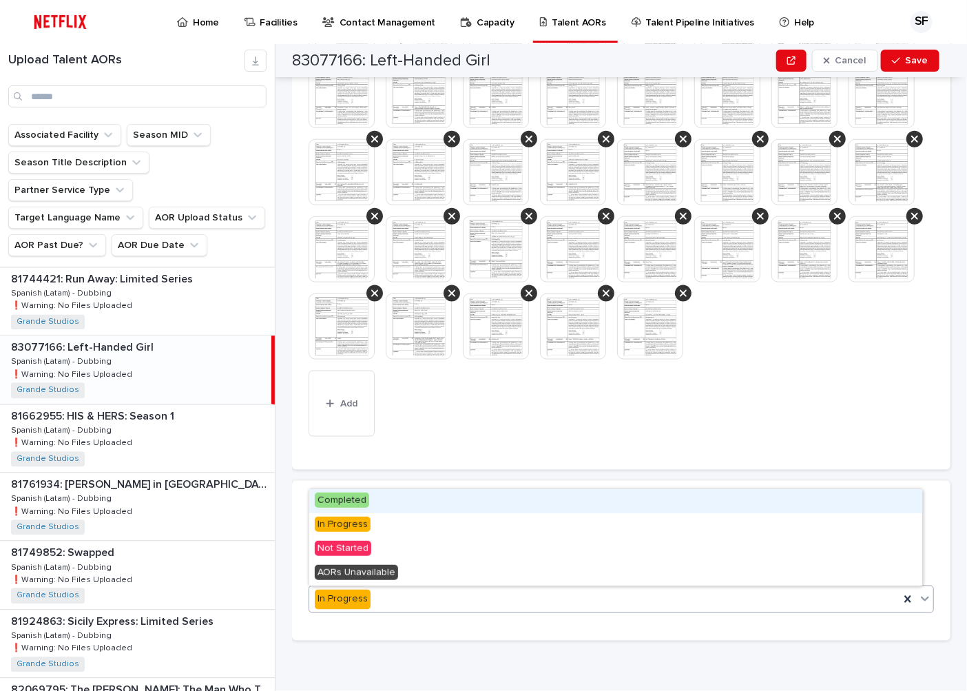
click at [381, 503] on div "Completed" at bounding box center [615, 501] width 613 height 24
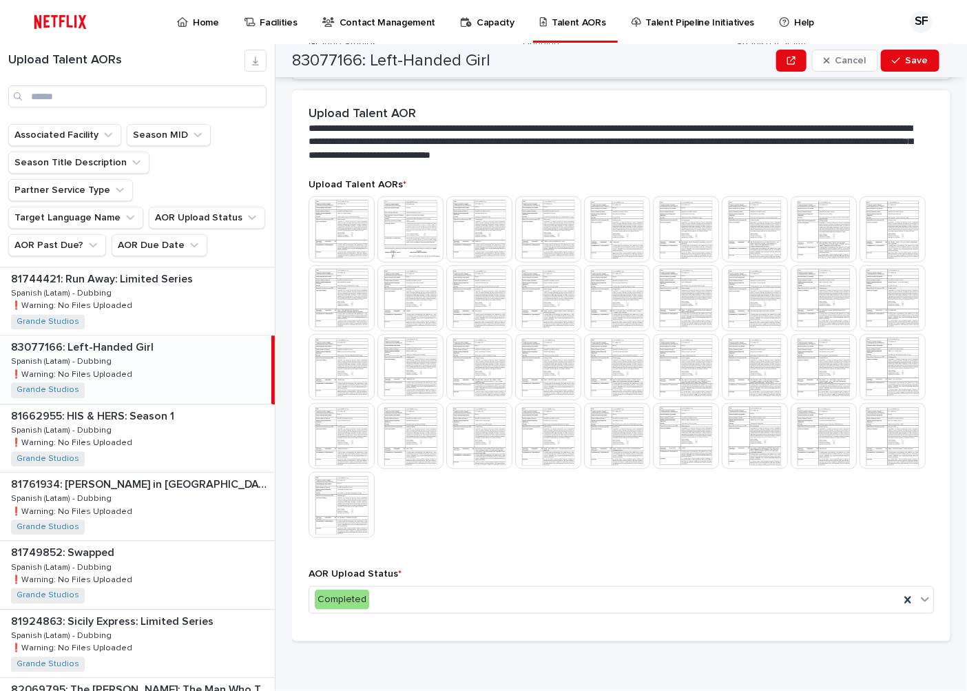
scroll to position [0, 0]
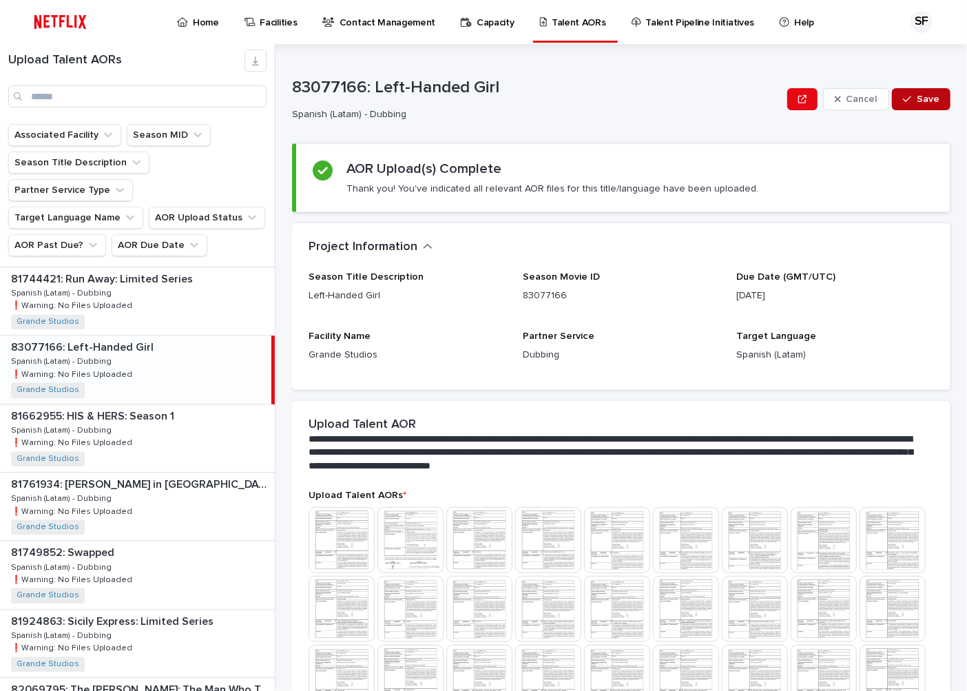
click at [910, 105] on button "Save" at bounding box center [921, 99] width 59 height 22
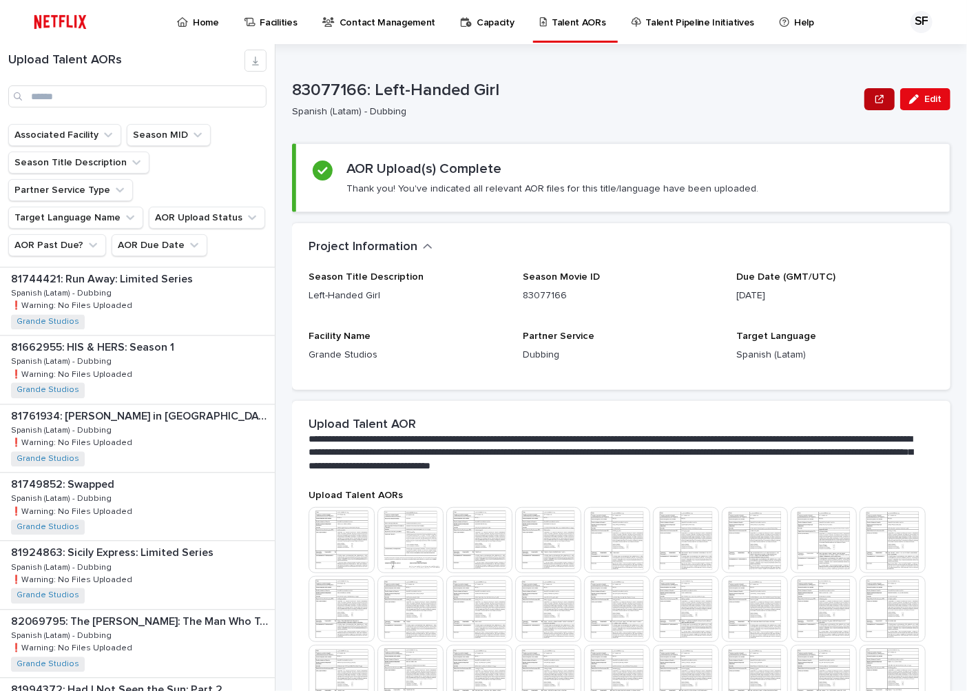
click at [876, 100] on icon "button" at bounding box center [880, 99] width 8 height 10
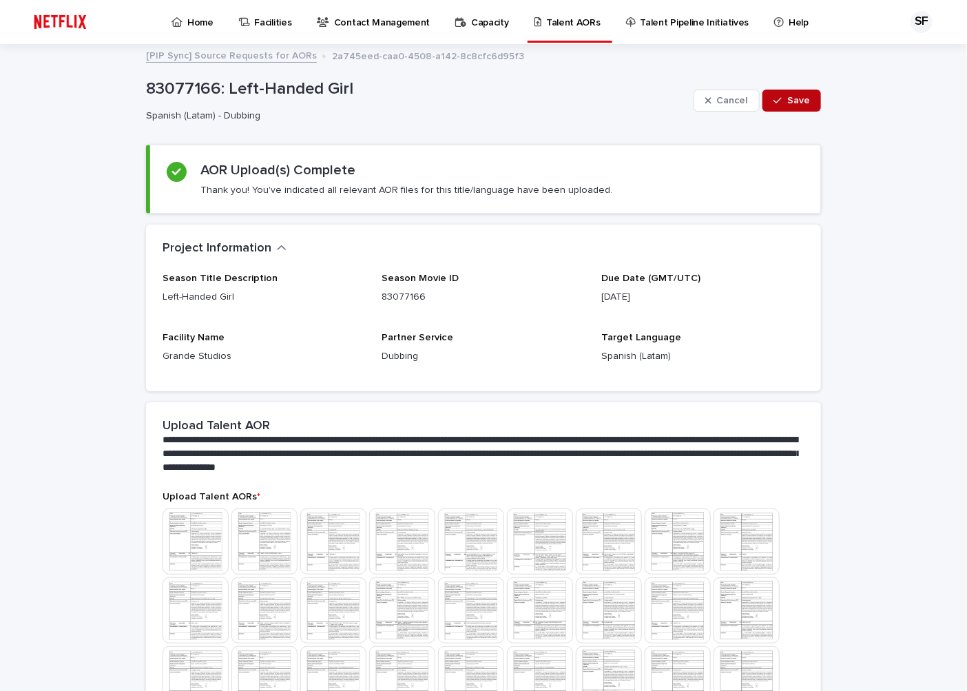
click at [782, 105] on button "Save" at bounding box center [792, 101] width 59 height 22
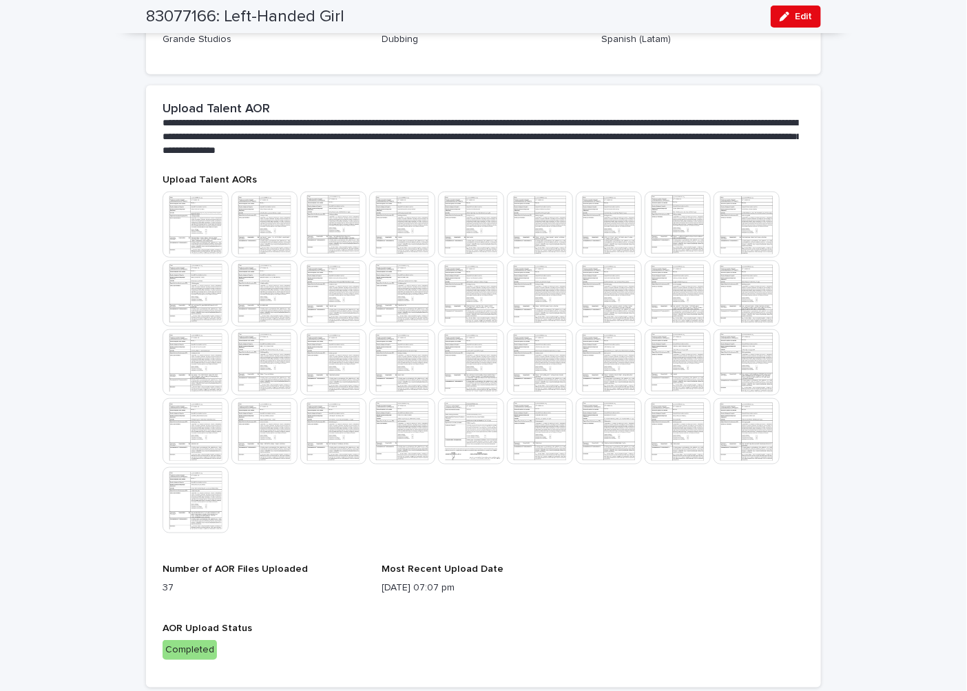
scroll to position [311, 0]
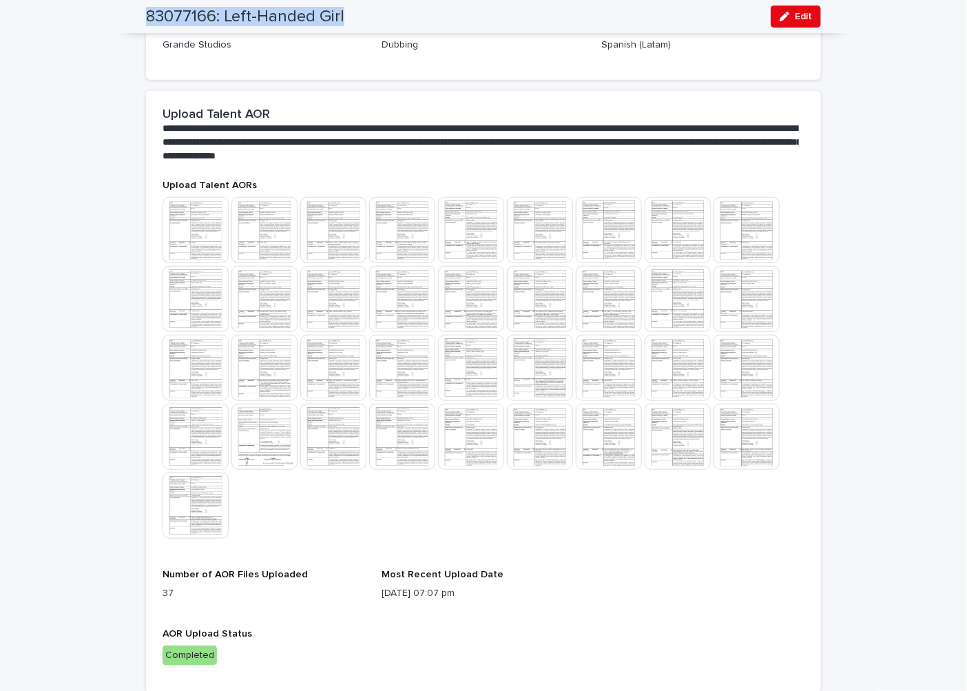
drag, startPoint x: 351, startPoint y: 14, endPoint x: 143, endPoint y: 7, distance: 208.2
click at [146, 7] on div "83077166: Left-Handed Girl Edit" at bounding box center [483, 16] width 675 height 33
copy h2 "83077166: Left-Handed Girl"
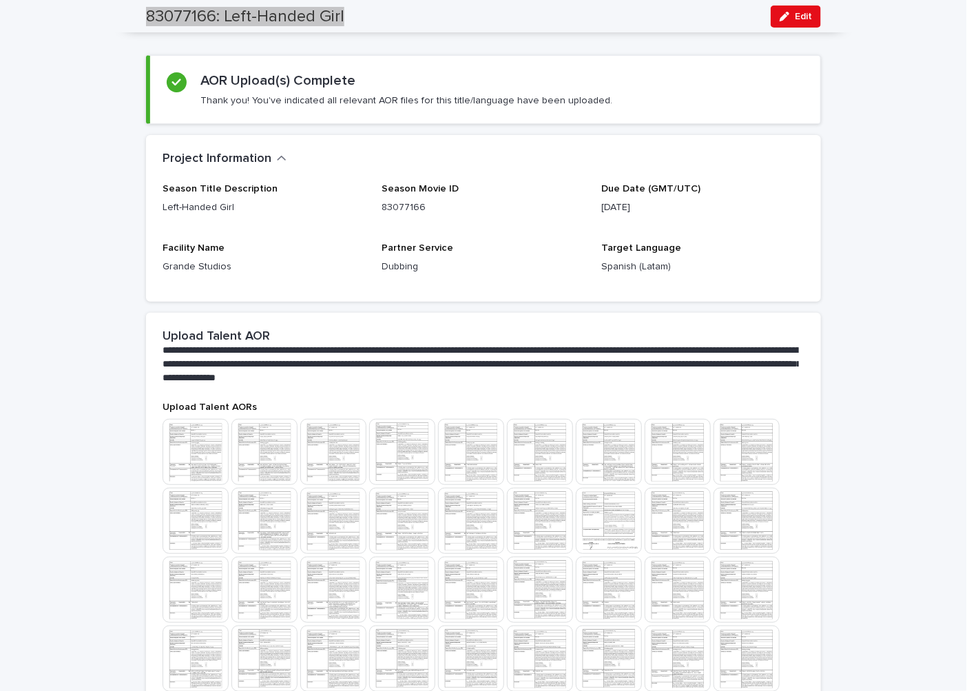
scroll to position [0, 0]
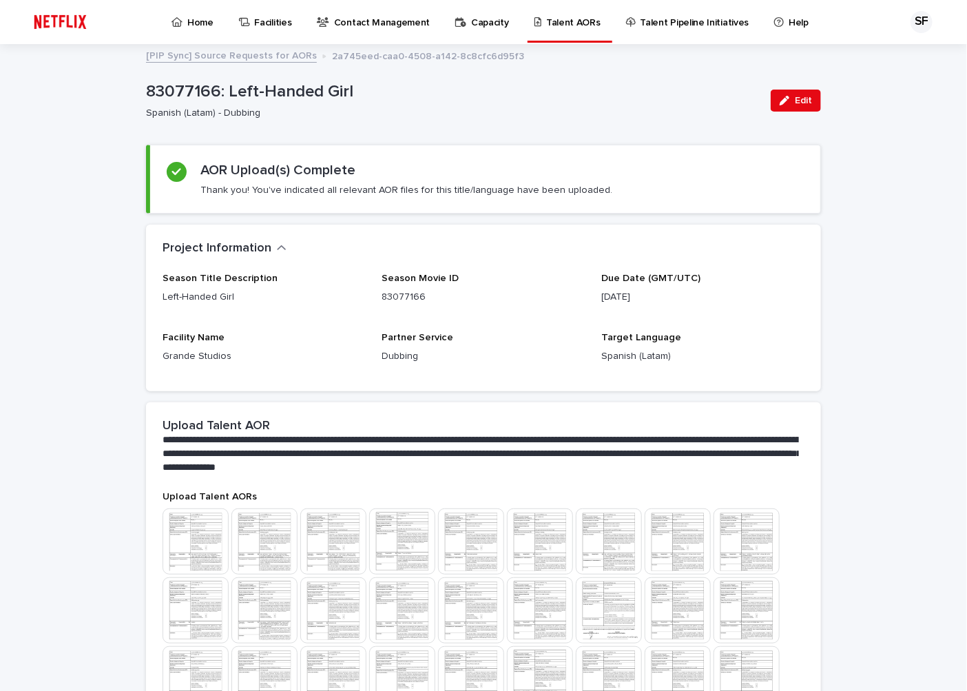
click at [866, 135] on div "**********" at bounding box center [483, 564] width 967 height 1039
click at [200, 22] on p "Home" at bounding box center [200, 14] width 26 height 29
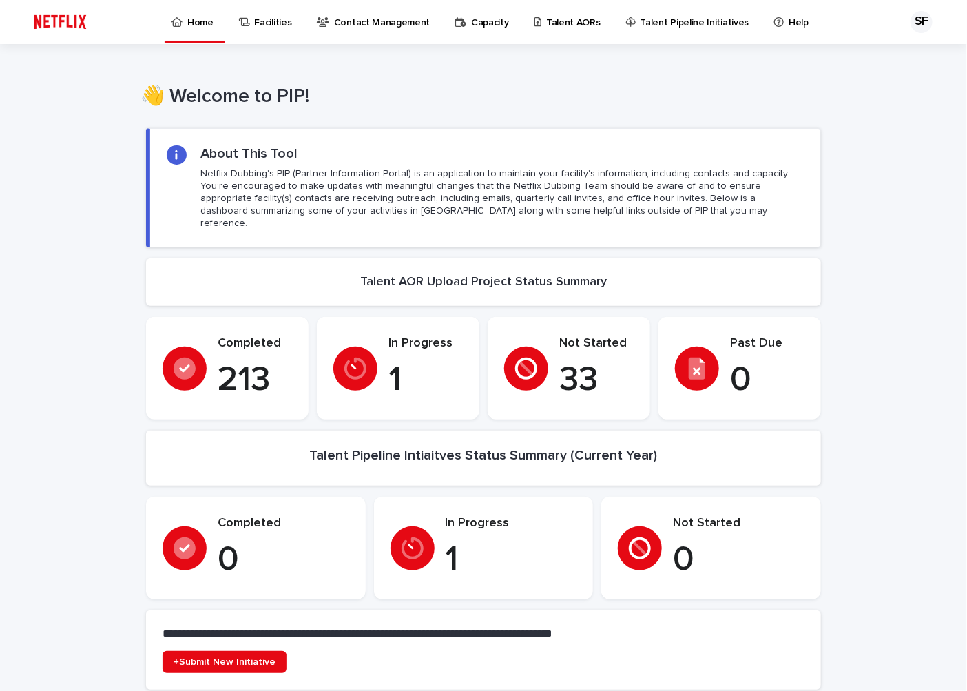
drag, startPoint x: 581, startPoint y: 335, endPoint x: 86, endPoint y: 298, distance: 496.0
click at [86, 298] on div "Loading... Saving… Loading... Saving… Loading... Saving… Loading... Saving… Loa…" at bounding box center [483, 704] width 967 height 1180
click at [384, 174] on p "Netflix Dubbing's PIP (Partner Information Portal) is an application to maintai…" at bounding box center [501, 198] width 603 height 63
drag, startPoint x: 400, startPoint y: 170, endPoint x: 192, endPoint y: 171, distance: 208.1
click at [192, 171] on div "About This Tool Netflix Dubbing's PIP (Partner Information Portal) is an applic…" at bounding box center [485, 187] width 637 height 85
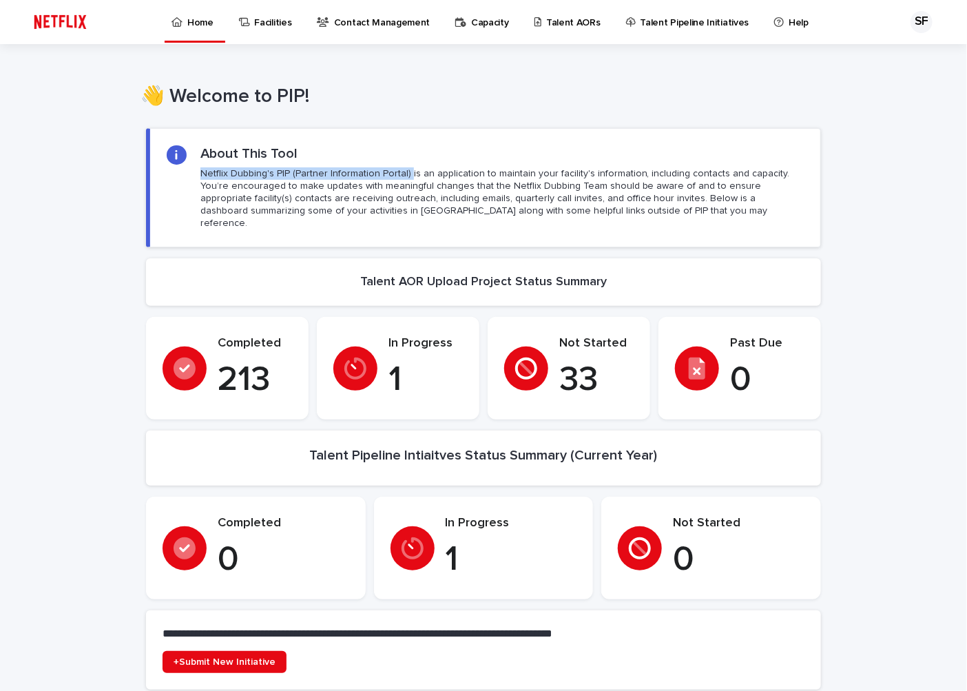
copy p "Netflix Dubbing's PIP (Partner Information Portal)"
click at [182, 24] on icon at bounding box center [177, 22] width 11 height 10
click at [580, 22] on p "Talent AORs" at bounding box center [573, 14] width 54 height 29
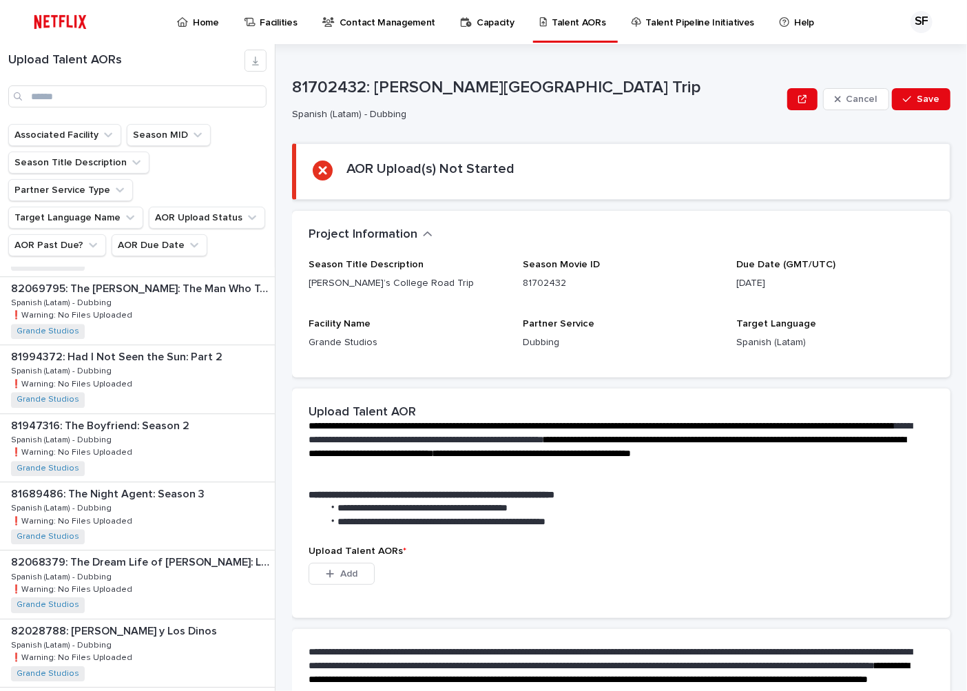
scroll to position [1649, 0]
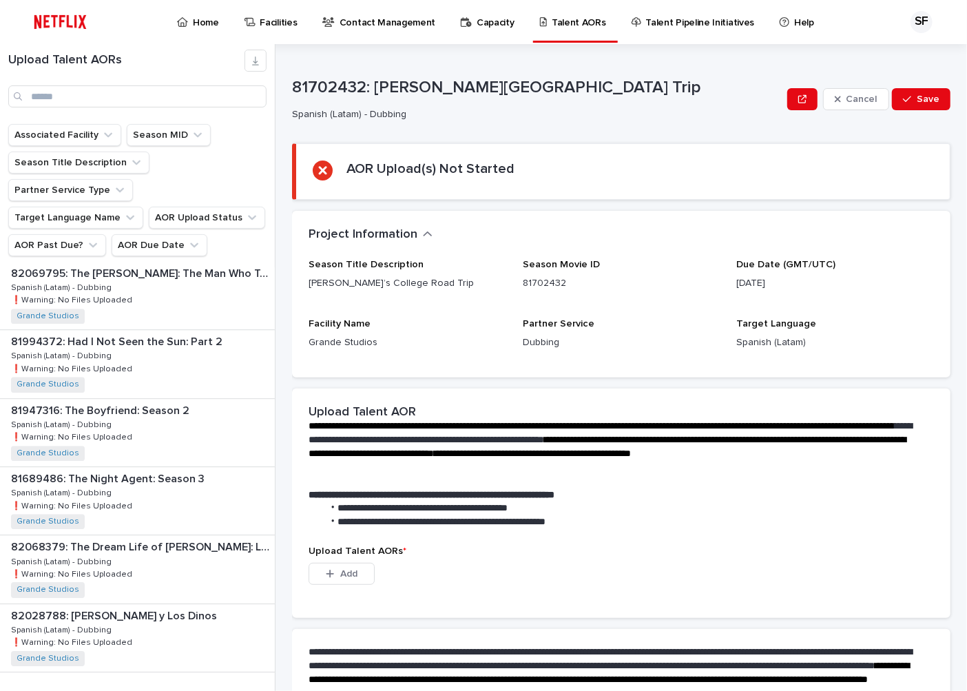
click at [222, 690] on span "Next" at bounding box center [237, 701] width 30 height 10
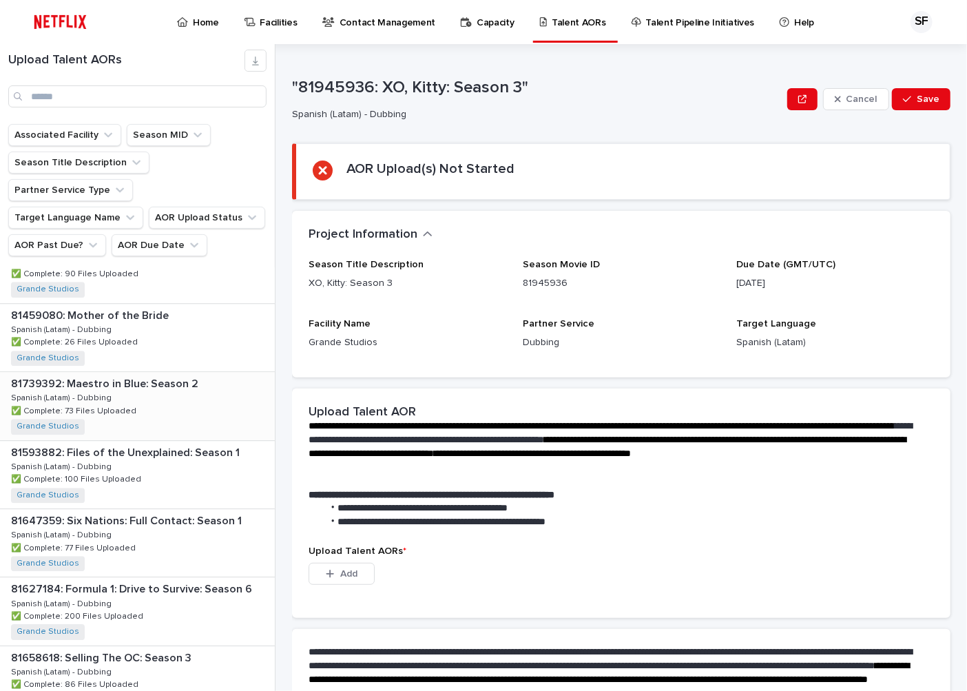
scroll to position [1649, 0]
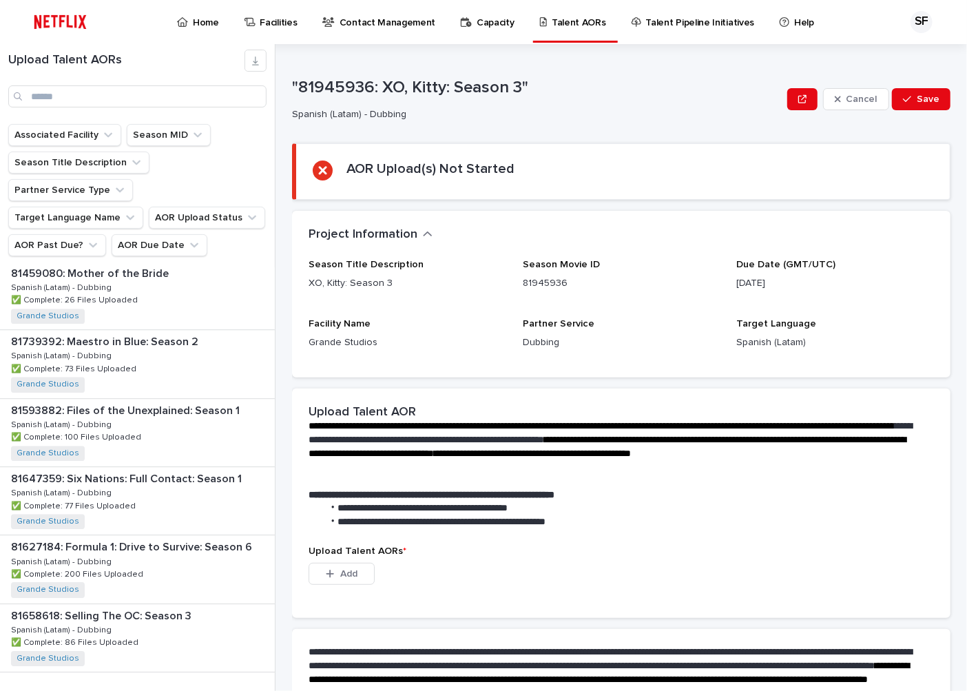
click at [223, 690] on span "Next" at bounding box center [237, 701] width 30 height 10
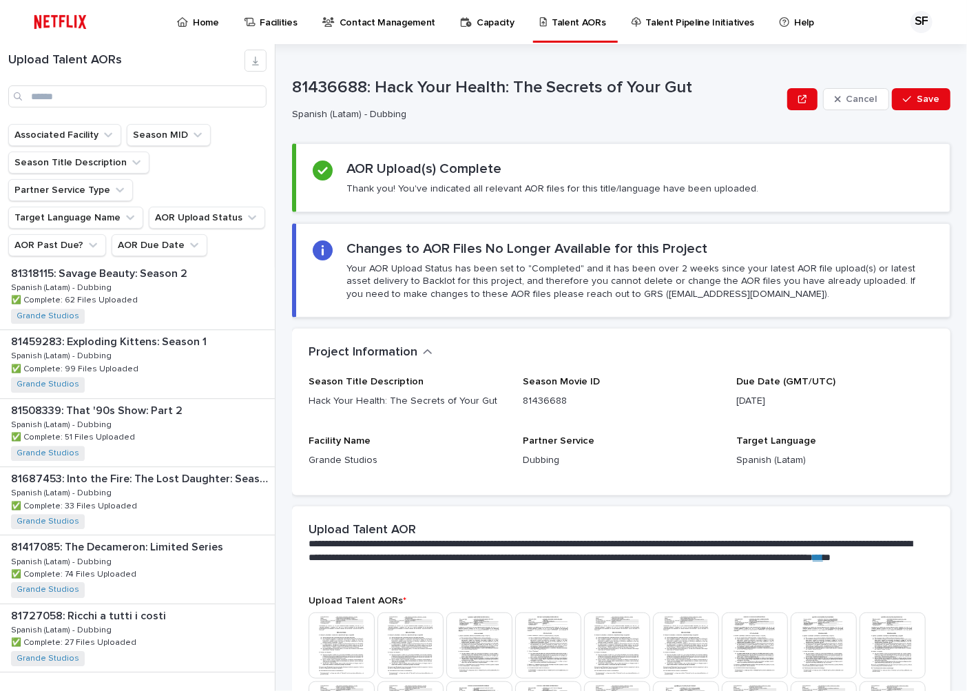
click at [224, 690] on span "Next" at bounding box center [237, 701] width 30 height 10
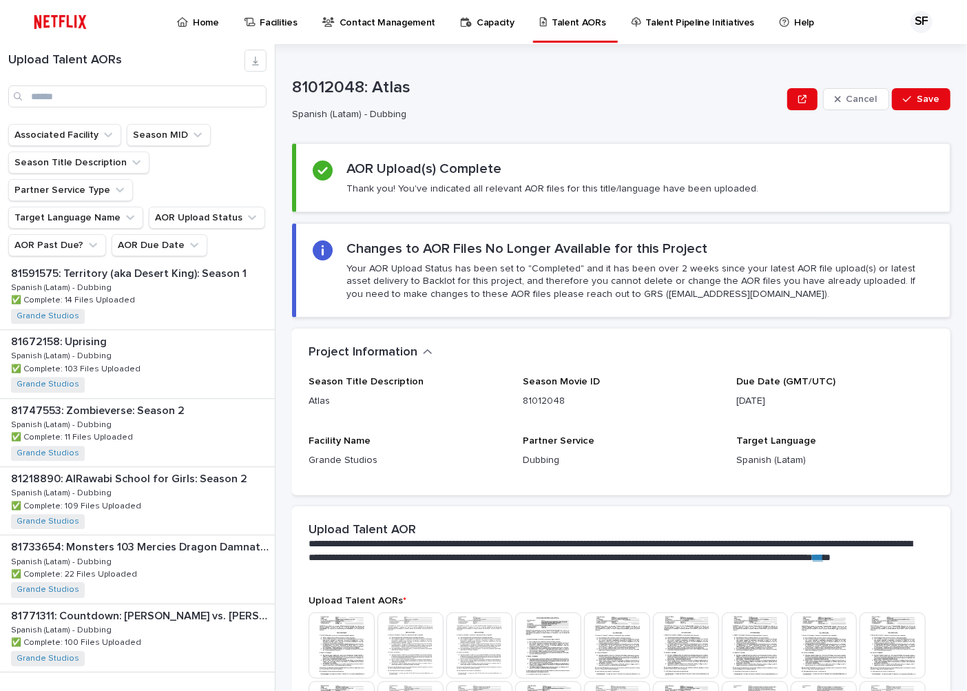
click at [225, 690] on span "Next" at bounding box center [237, 701] width 30 height 10
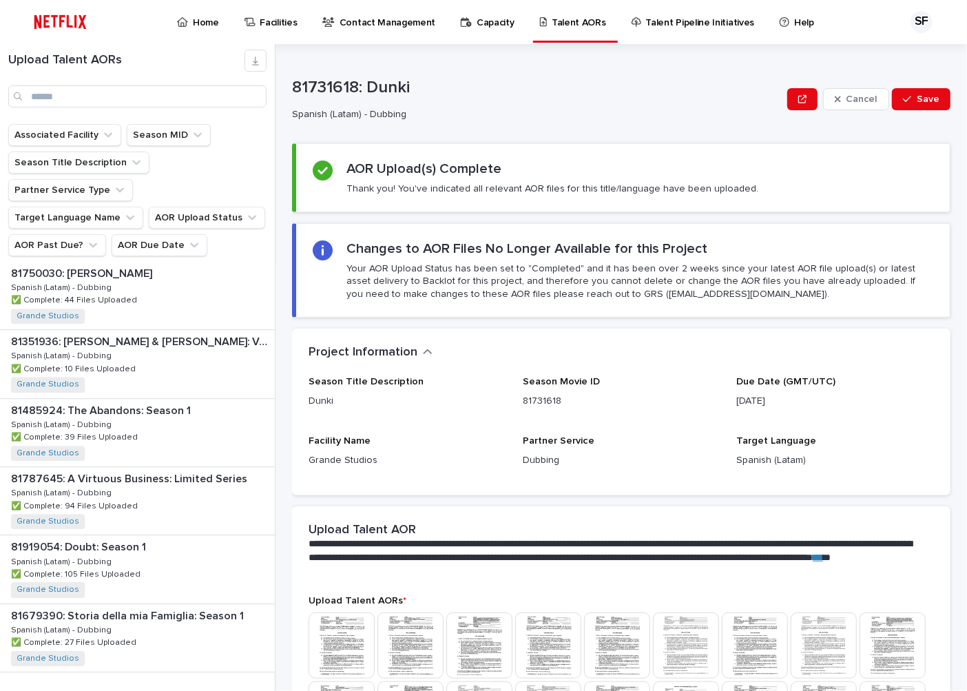
click at [222, 690] on span "Next" at bounding box center [237, 701] width 30 height 10
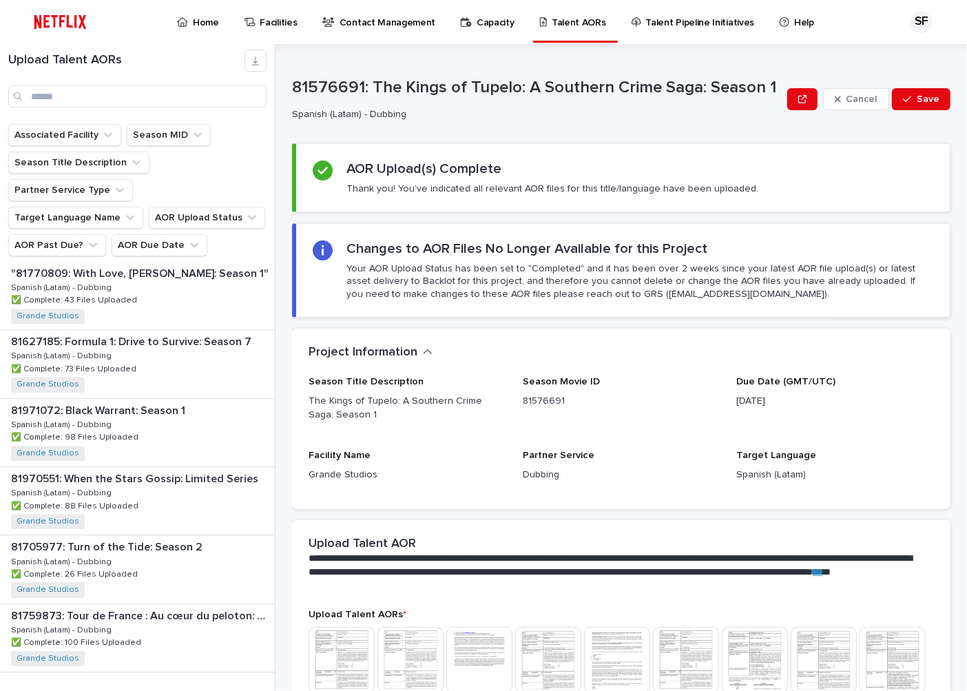
click at [222, 690] on span "Next" at bounding box center [237, 701] width 30 height 10
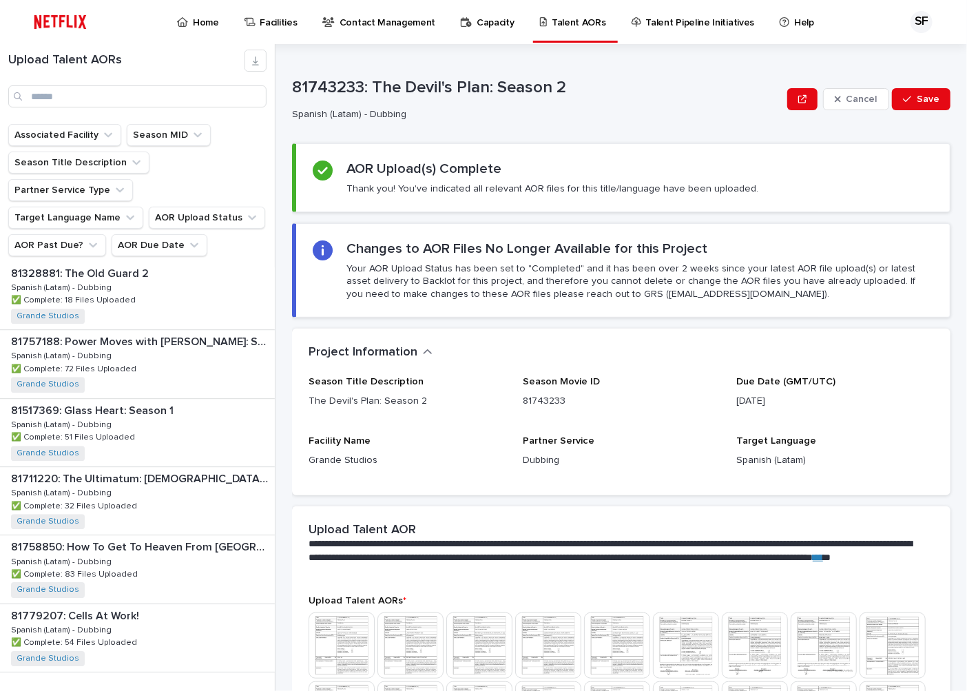
click at [222, 690] on span "Next" at bounding box center [237, 701] width 30 height 10
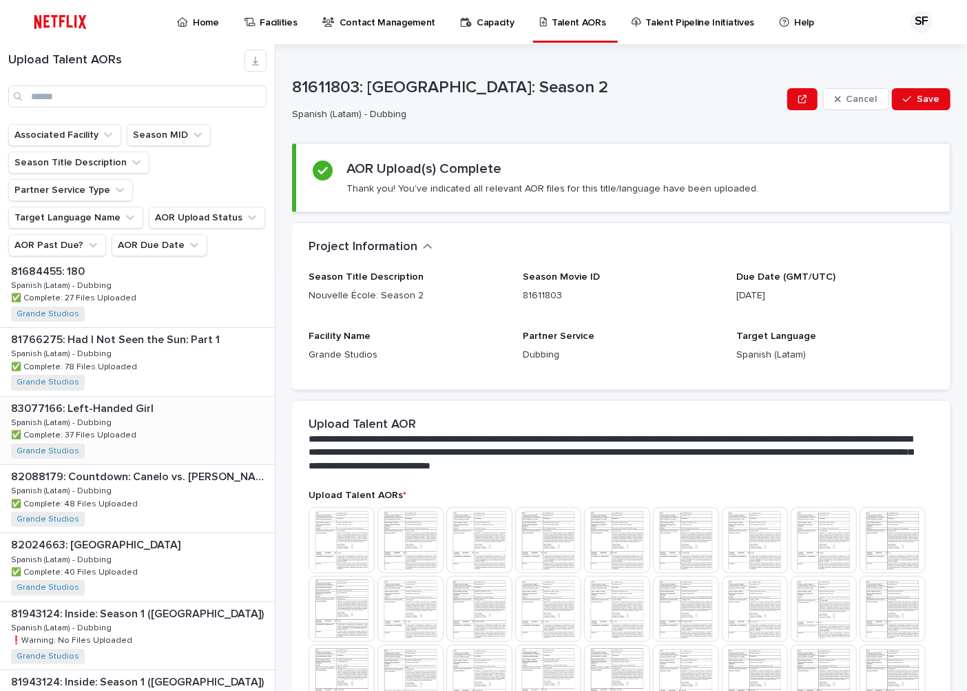
scroll to position [118, 0]
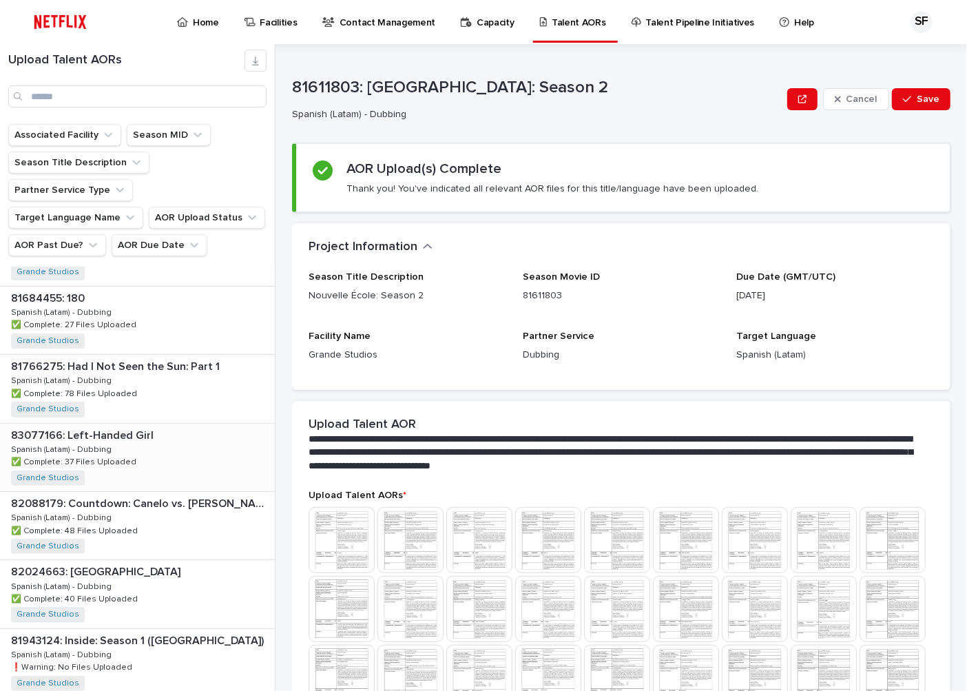
click at [158, 431] on div "83077166: Left-Handed Girl 83077166: Left-Handed Girl Spanish (Latam) - Dubbing…" at bounding box center [137, 458] width 275 height 68
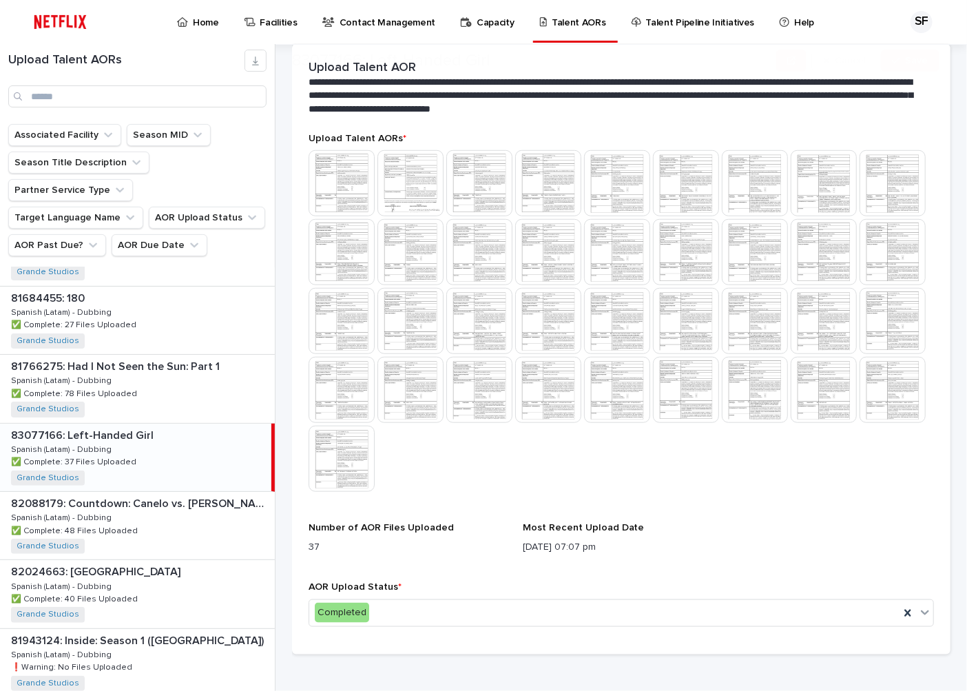
scroll to position [369, 0]
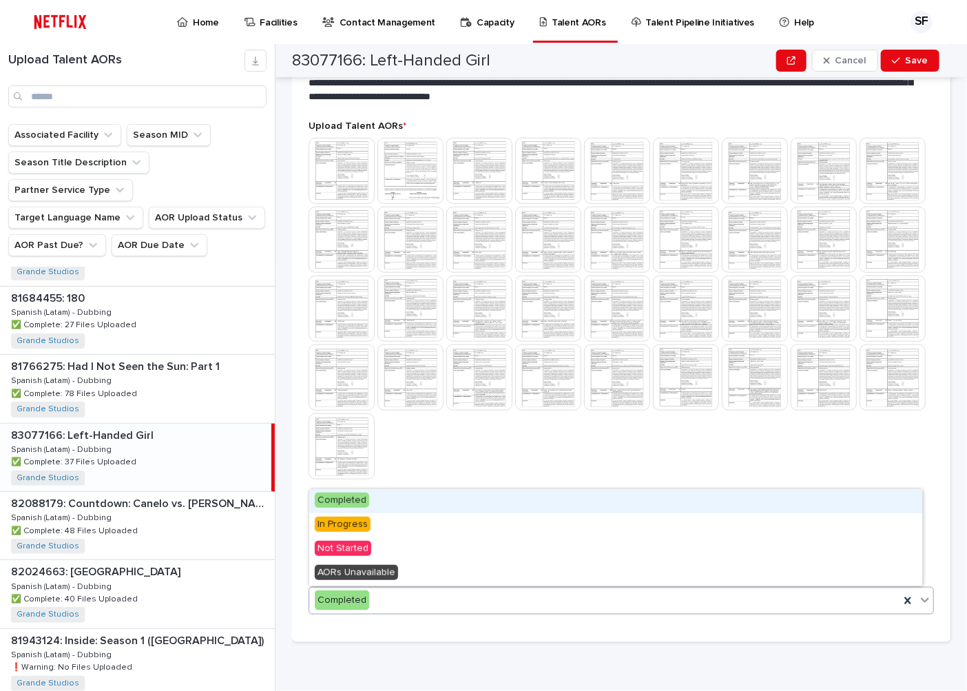
click at [380, 601] on div "Completed" at bounding box center [604, 600] width 590 height 23
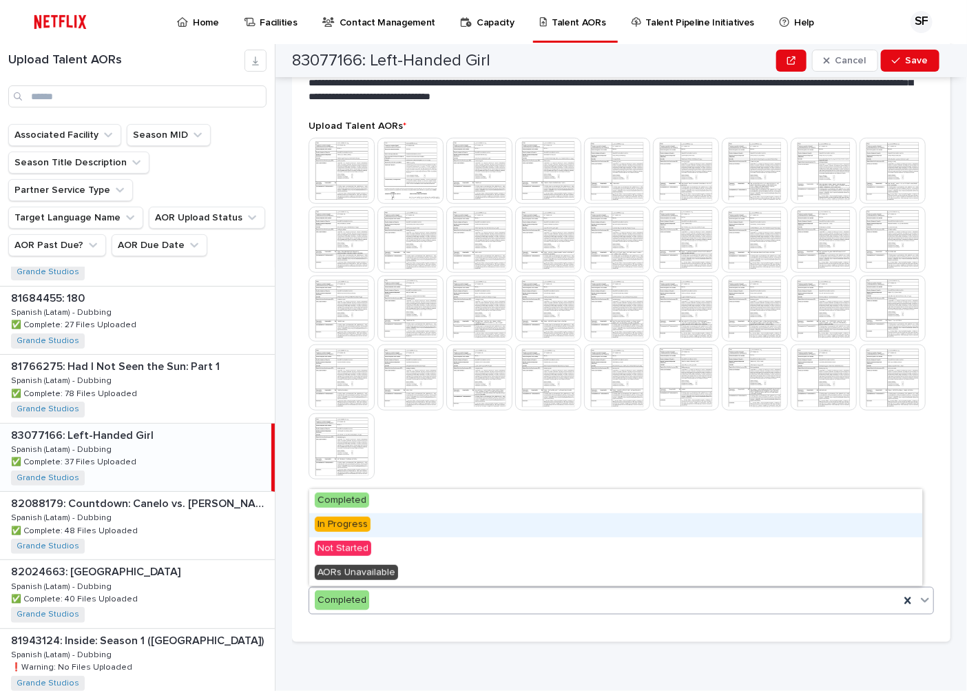
click at [400, 528] on div "In Progress" at bounding box center [615, 525] width 613 height 24
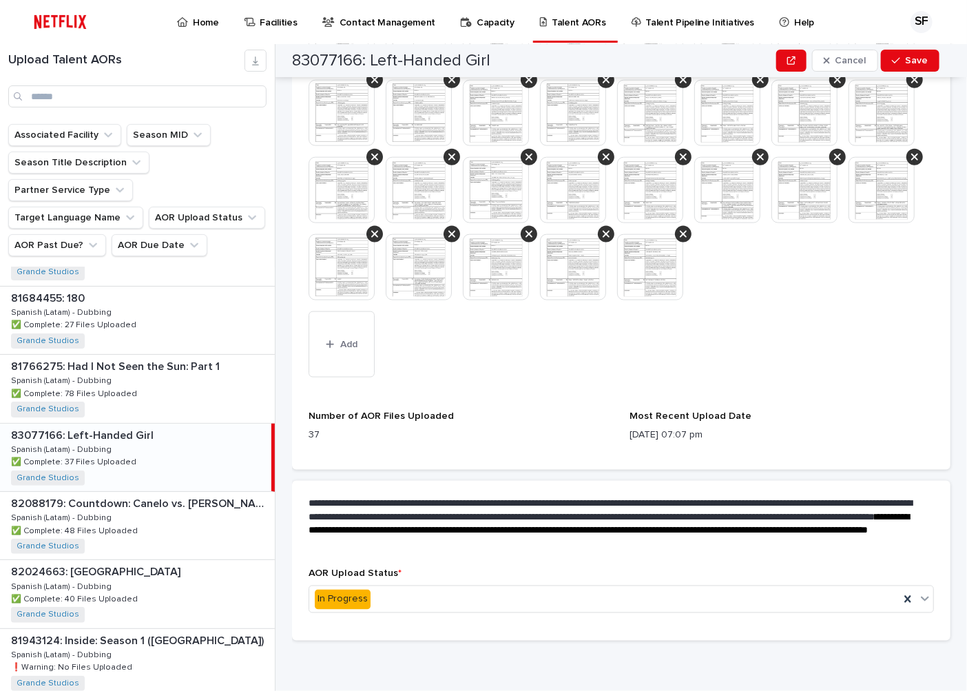
scroll to position [727, 0]
click at [331, 343] on icon "button" at bounding box center [331, 344] width 8 height 8
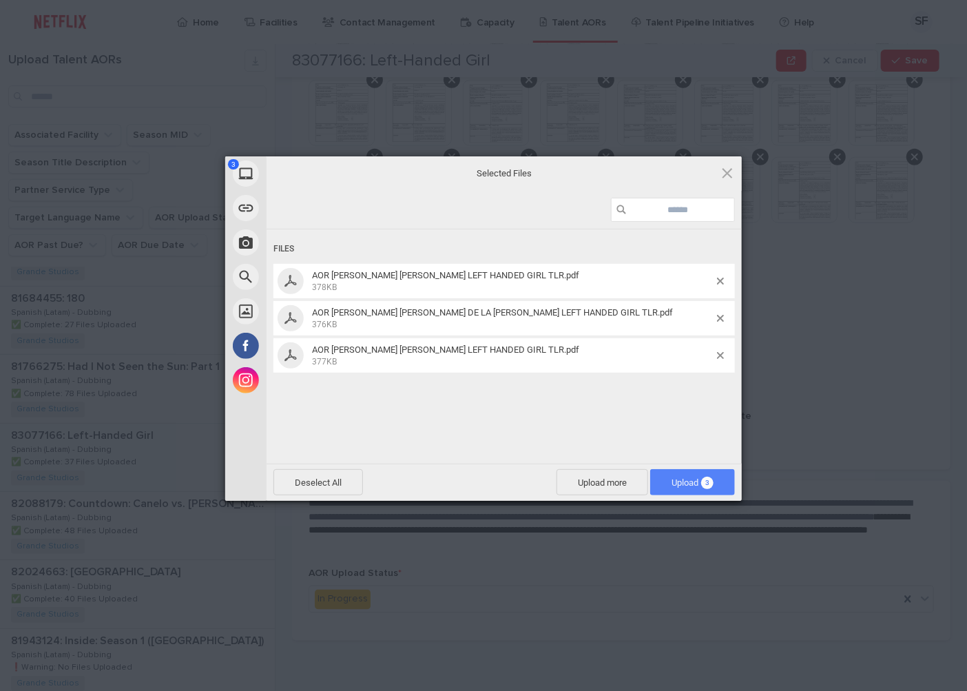
click at [703, 478] on span "3" at bounding box center [707, 483] width 12 height 12
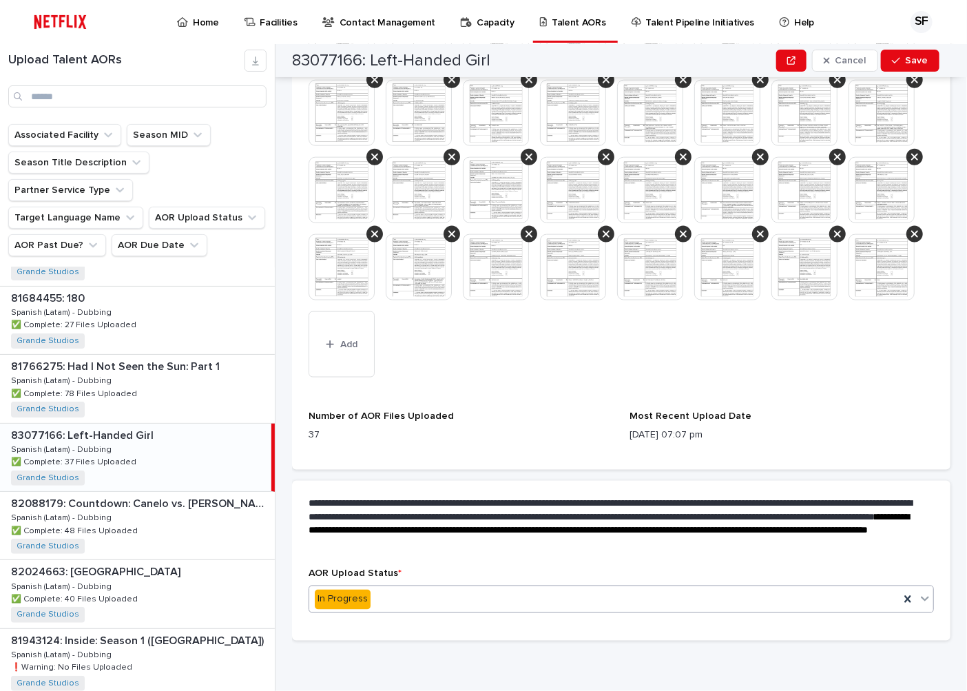
click at [439, 588] on div "In Progress" at bounding box center [604, 599] width 590 height 23
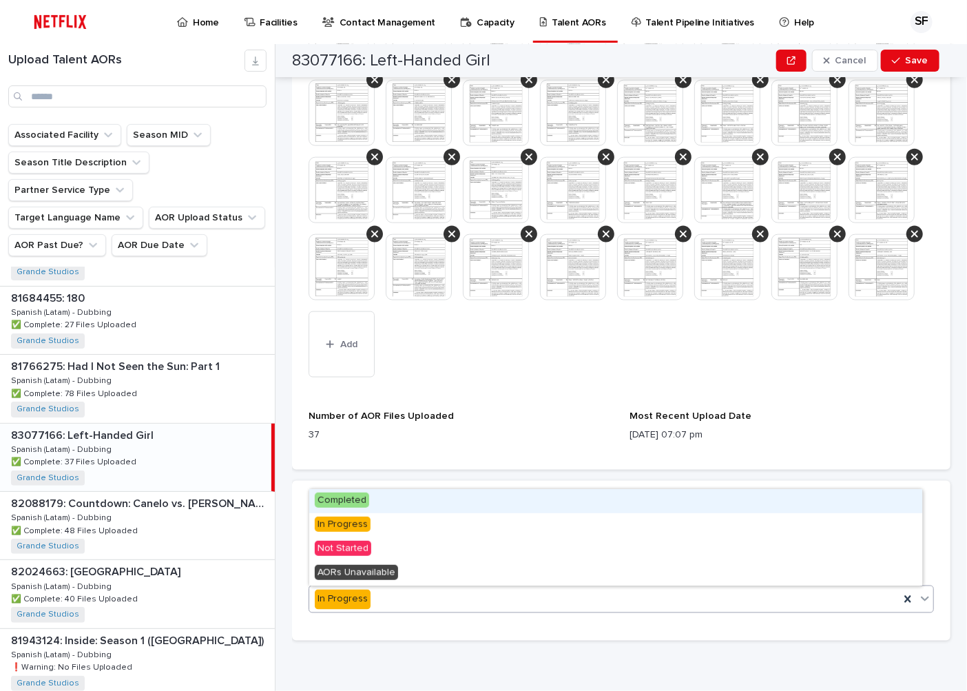
click at [367, 508] on div "Completed" at bounding box center [615, 501] width 613 height 24
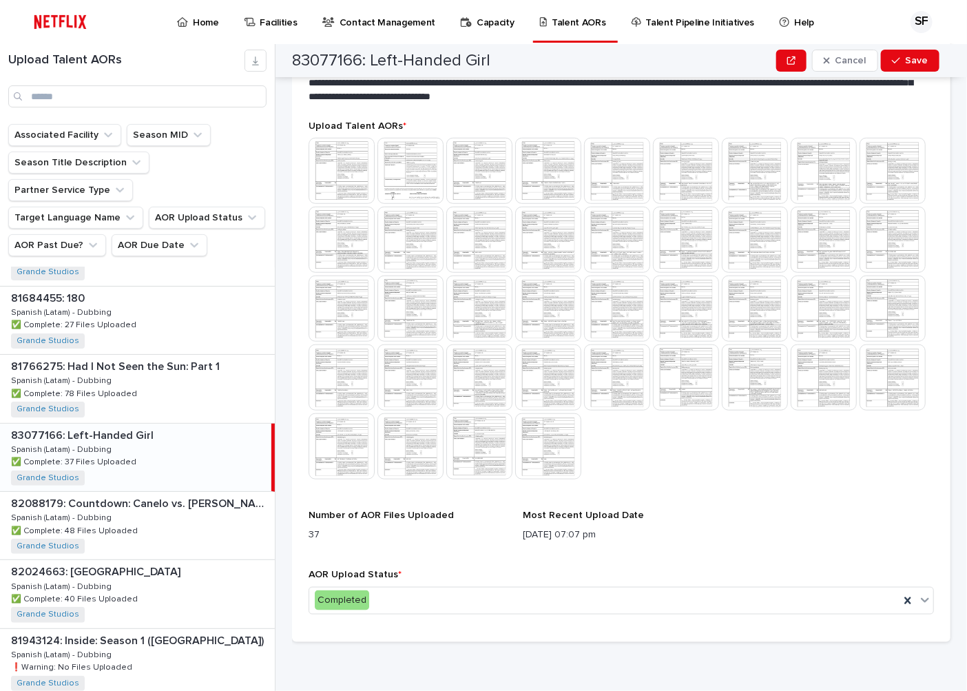
scroll to position [0, 0]
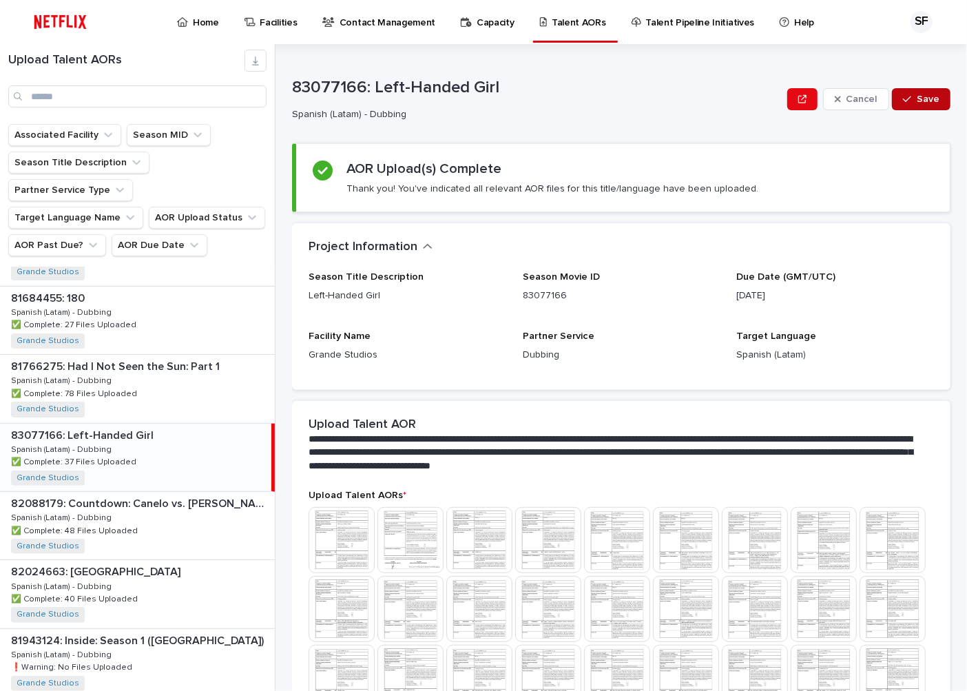
click at [919, 92] on button "Save" at bounding box center [921, 99] width 59 height 22
click at [887, 110] on div "Edit" at bounding box center [908, 99] width 86 height 55
click at [877, 106] on button "button" at bounding box center [880, 99] width 30 height 22
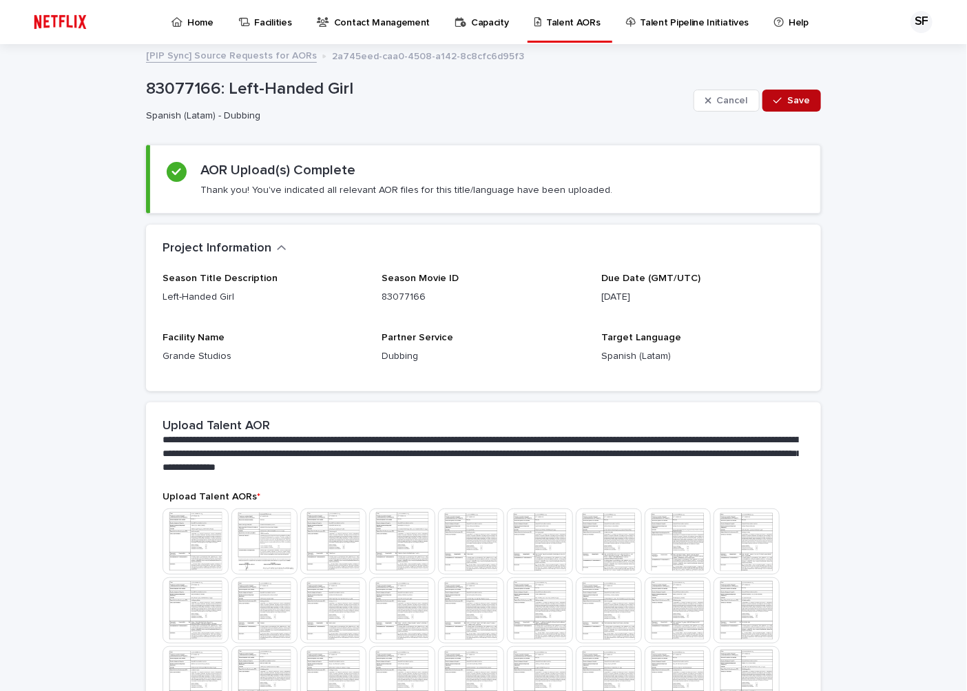
click at [797, 104] on span "Save" at bounding box center [798, 101] width 23 height 10
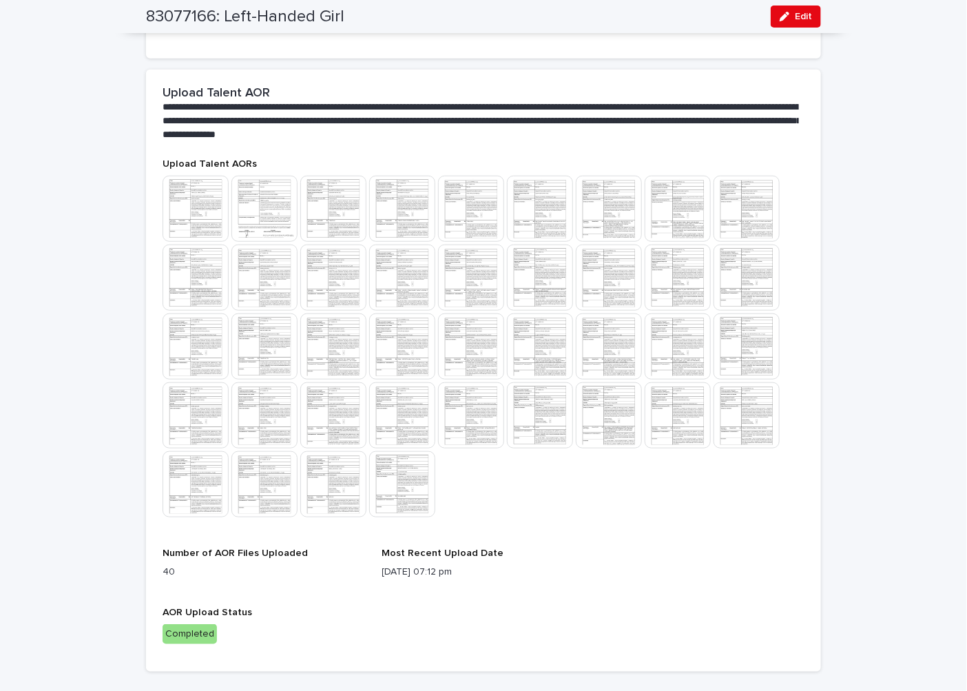
scroll to position [306, 0]
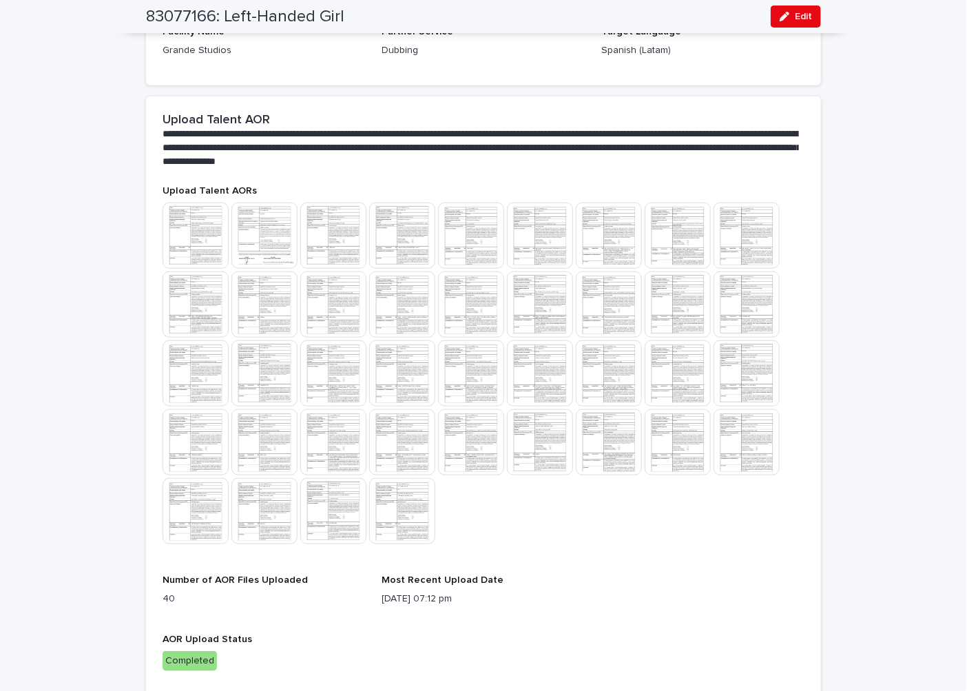
click at [366, 12] on div "83077166: Left-Handed Girl Edit" at bounding box center [483, 16] width 675 height 33
drag, startPoint x: 363, startPoint y: 15, endPoint x: 134, endPoint y: 10, distance: 228.8
click at [134, 10] on div "83077166: Left-Handed Girl Edit" at bounding box center [483, 16] width 741 height 33
copy h2 "83077166: Left-Handed Girl"
